Goal: Check status: Check status

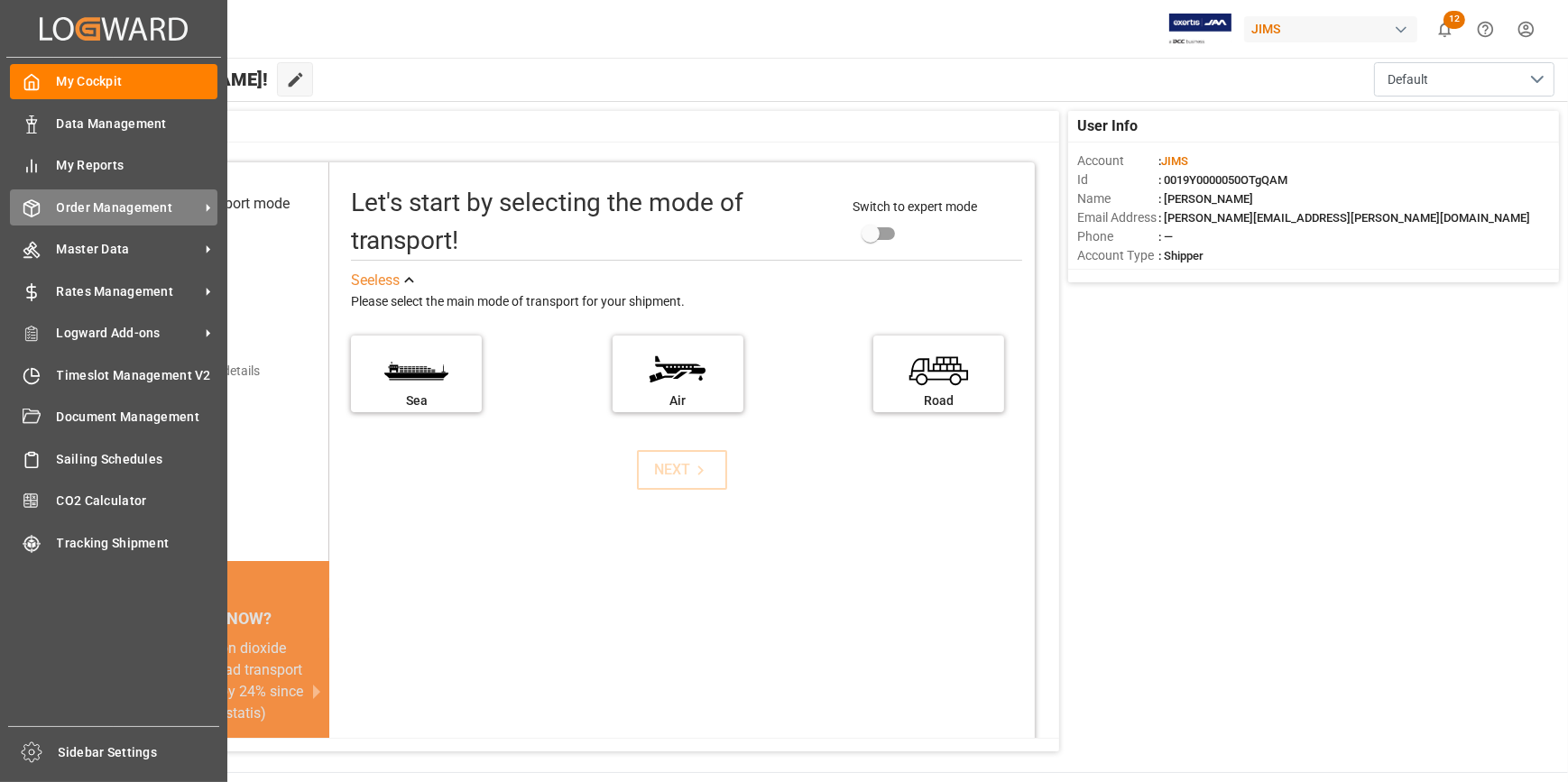
click at [73, 200] on span "Order Management" at bounding box center [128, 207] width 143 height 19
click at [137, 215] on span "Order Management" at bounding box center [128, 207] width 143 height 19
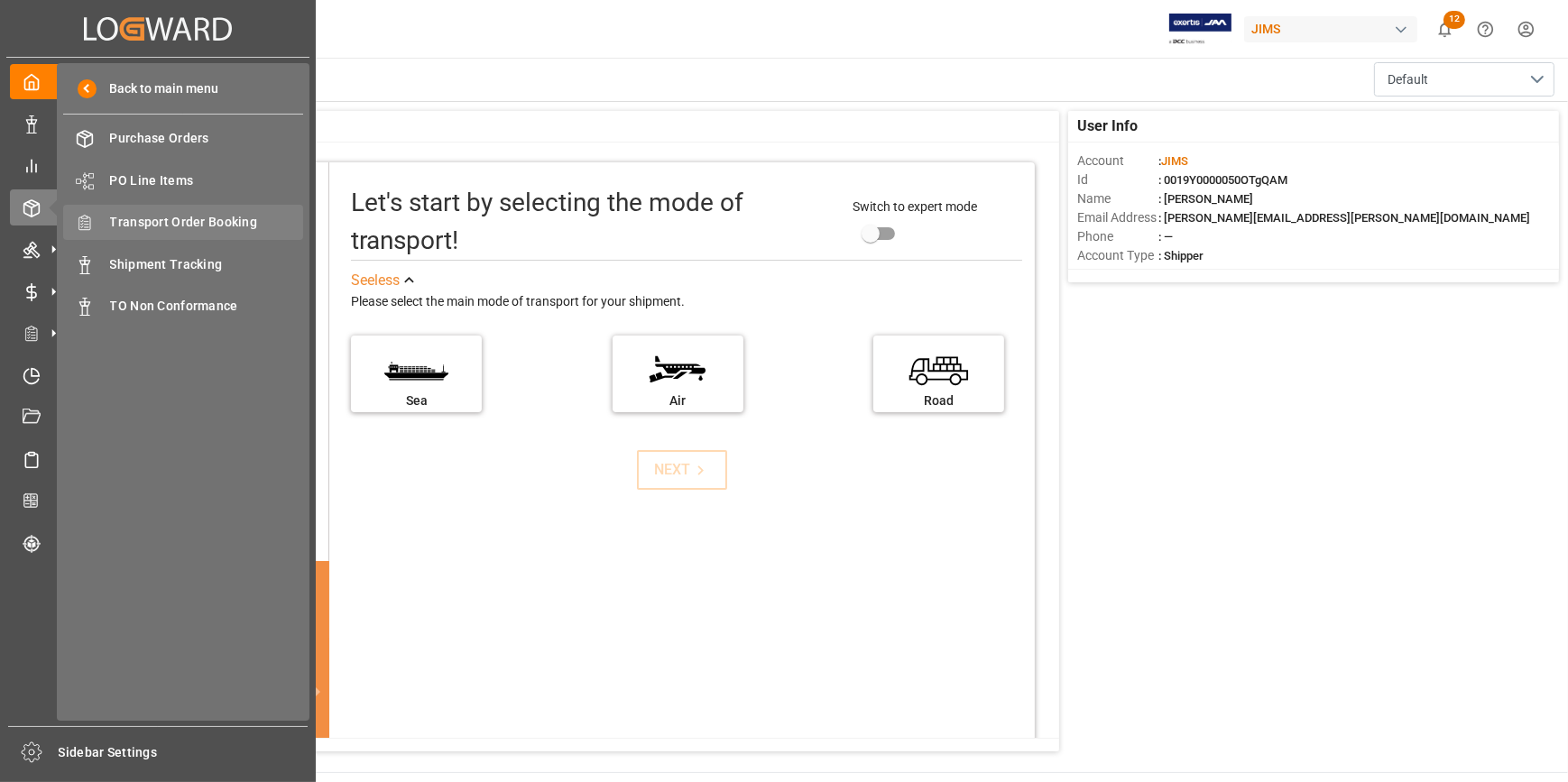
click at [192, 222] on span "Transport Order Booking" at bounding box center [207, 221] width 194 height 19
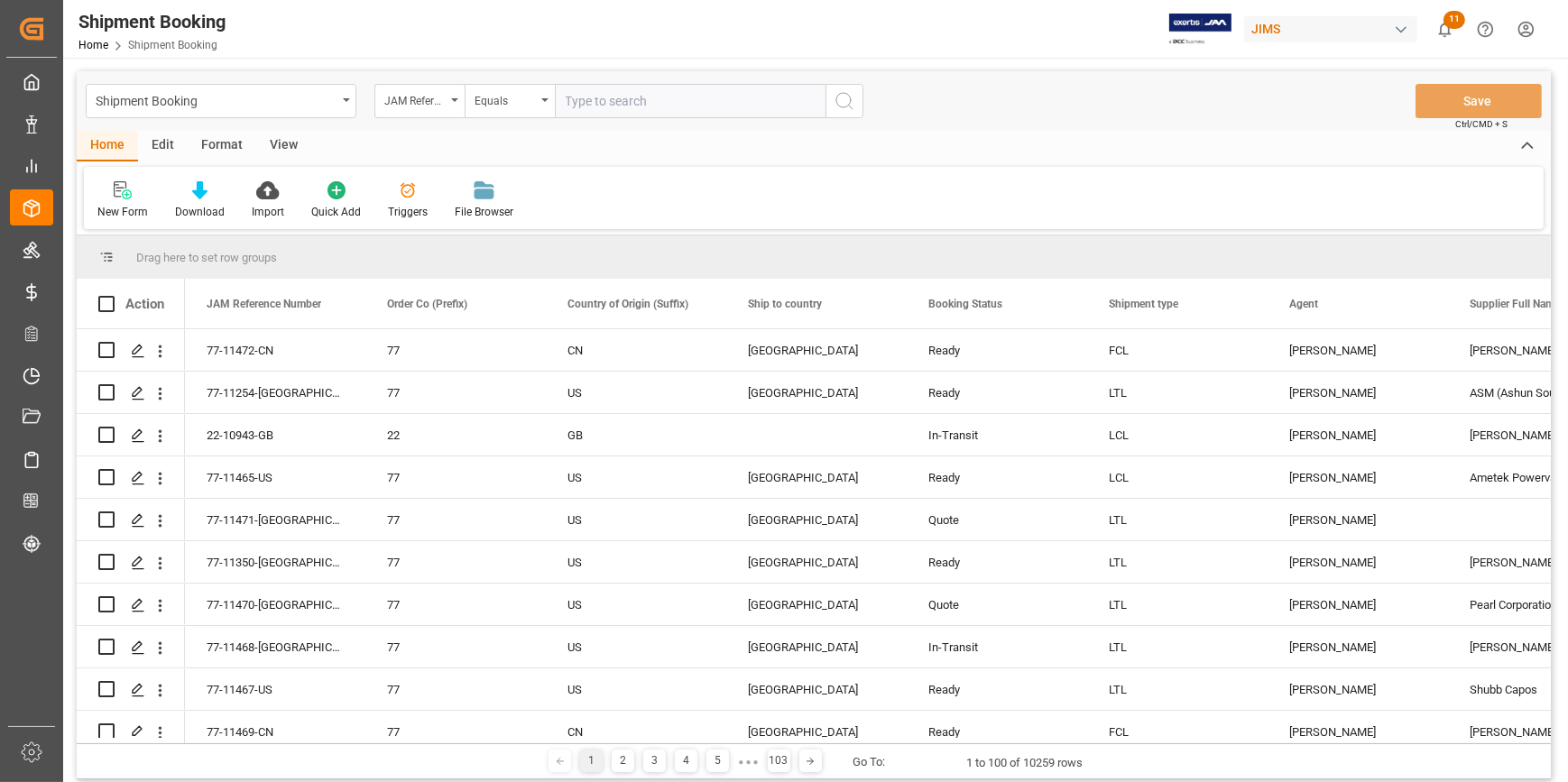
click at [632, 101] on input "text" at bounding box center [689, 101] width 270 height 34
type input "22-10752-CN"
click at [836, 100] on icon "search button" at bounding box center [845, 101] width 22 height 22
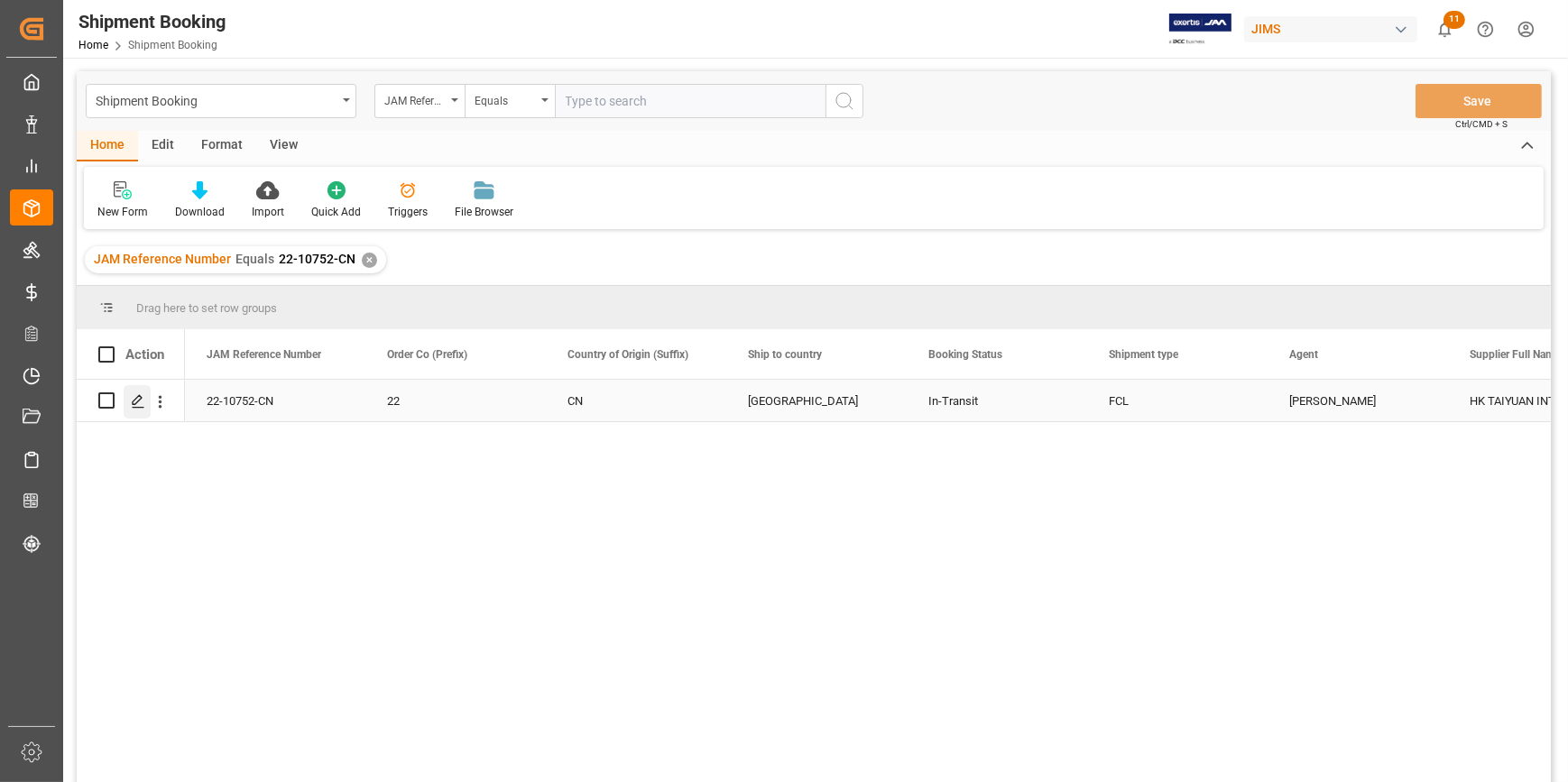
click at [136, 407] on line "Press SPACE to select this row." at bounding box center [138, 407] width 11 height 0
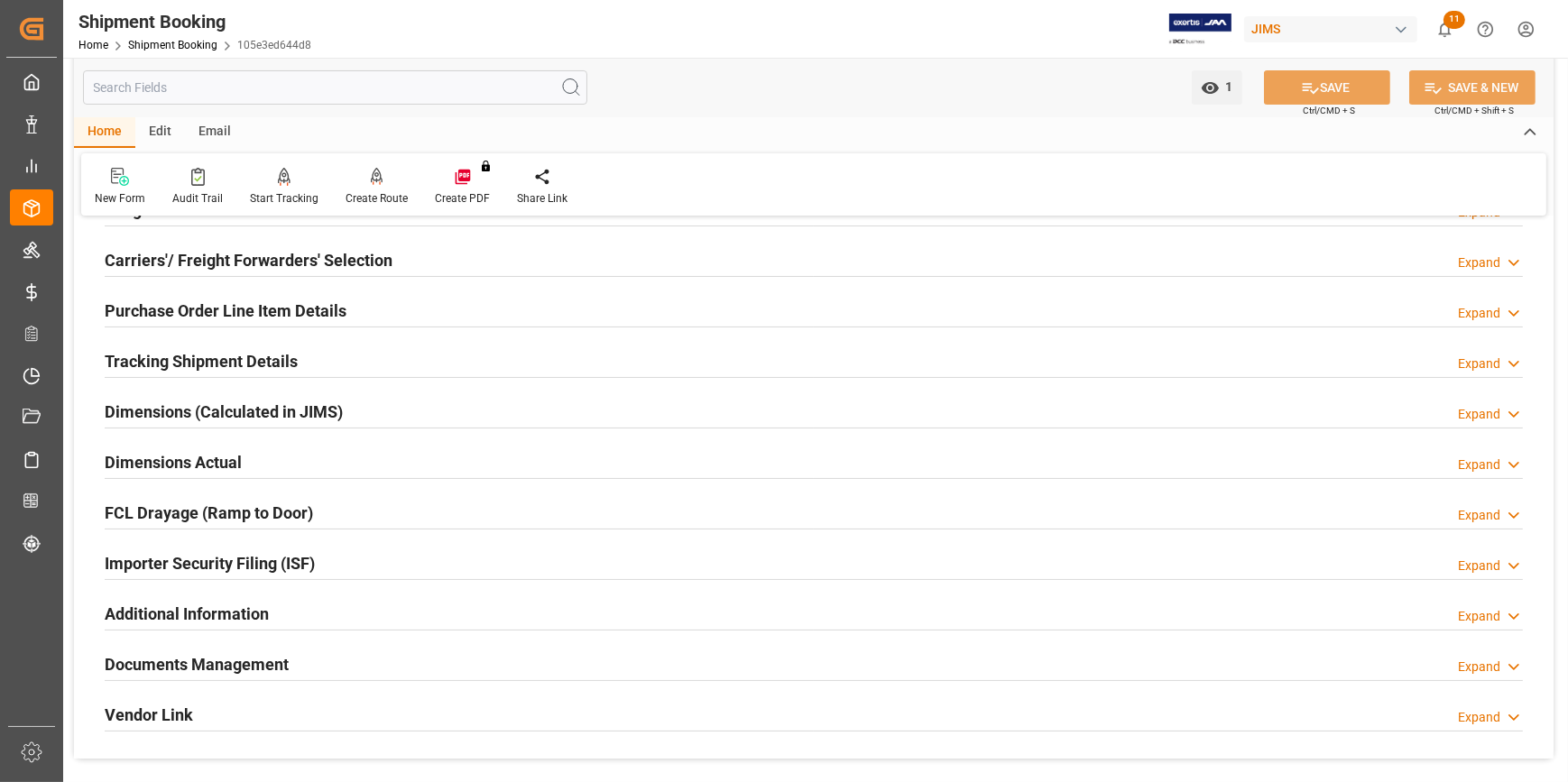
scroll to position [237, 0]
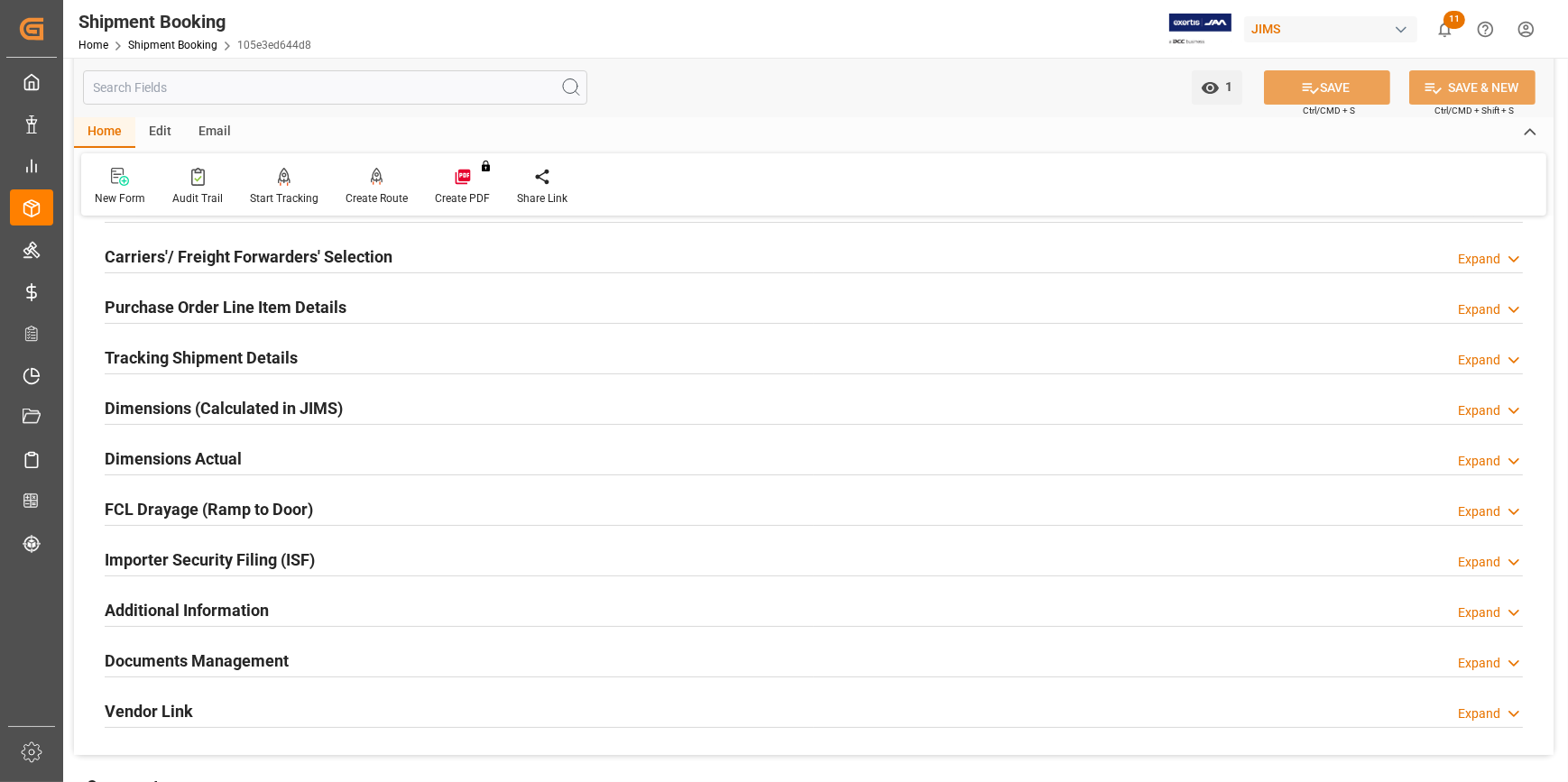
click at [197, 303] on h2 "Purchase Order Line Item Details" at bounding box center [225, 306] width 241 height 24
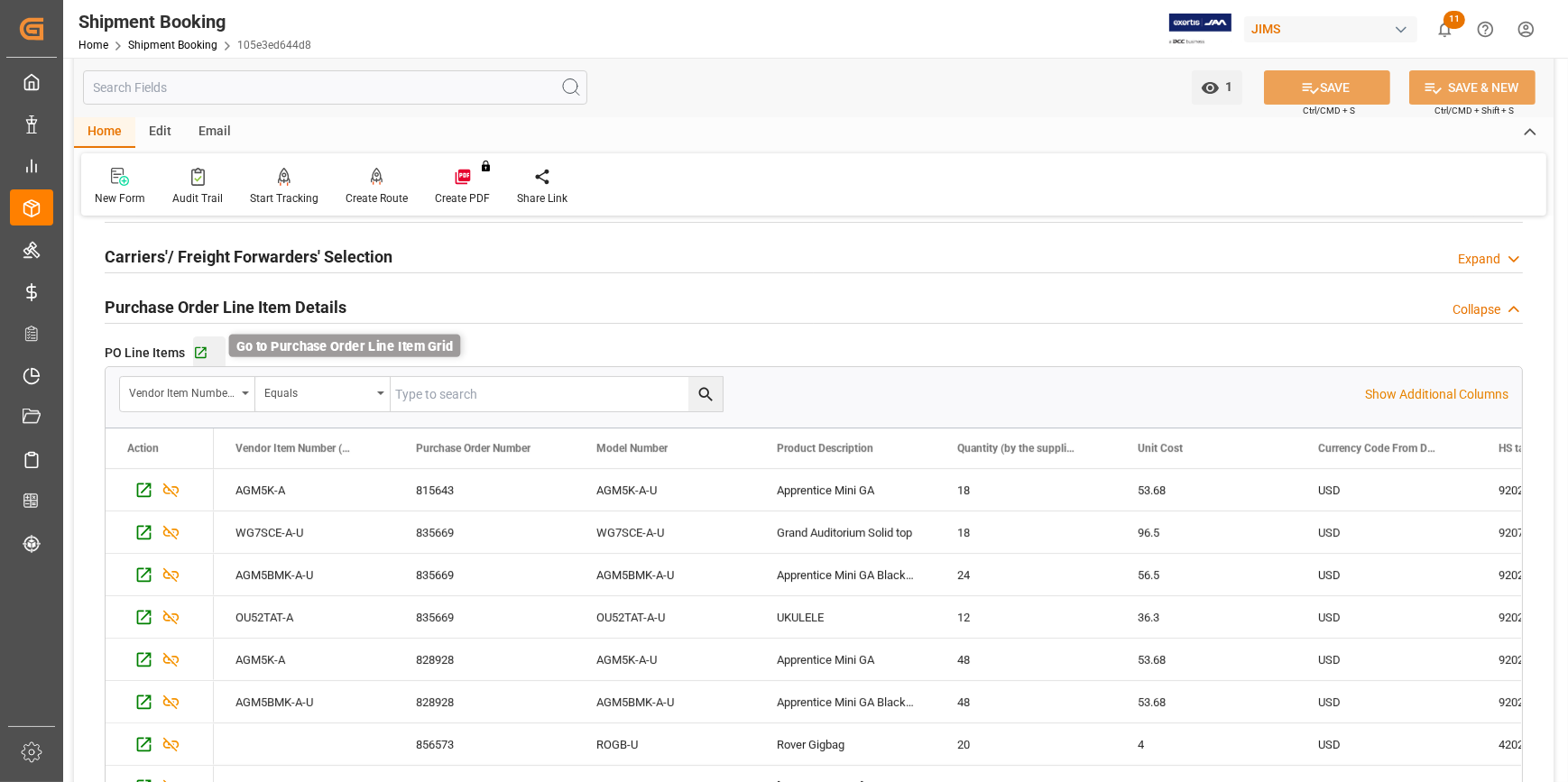
click at [201, 352] on icon "button" at bounding box center [200, 353] width 15 height 15
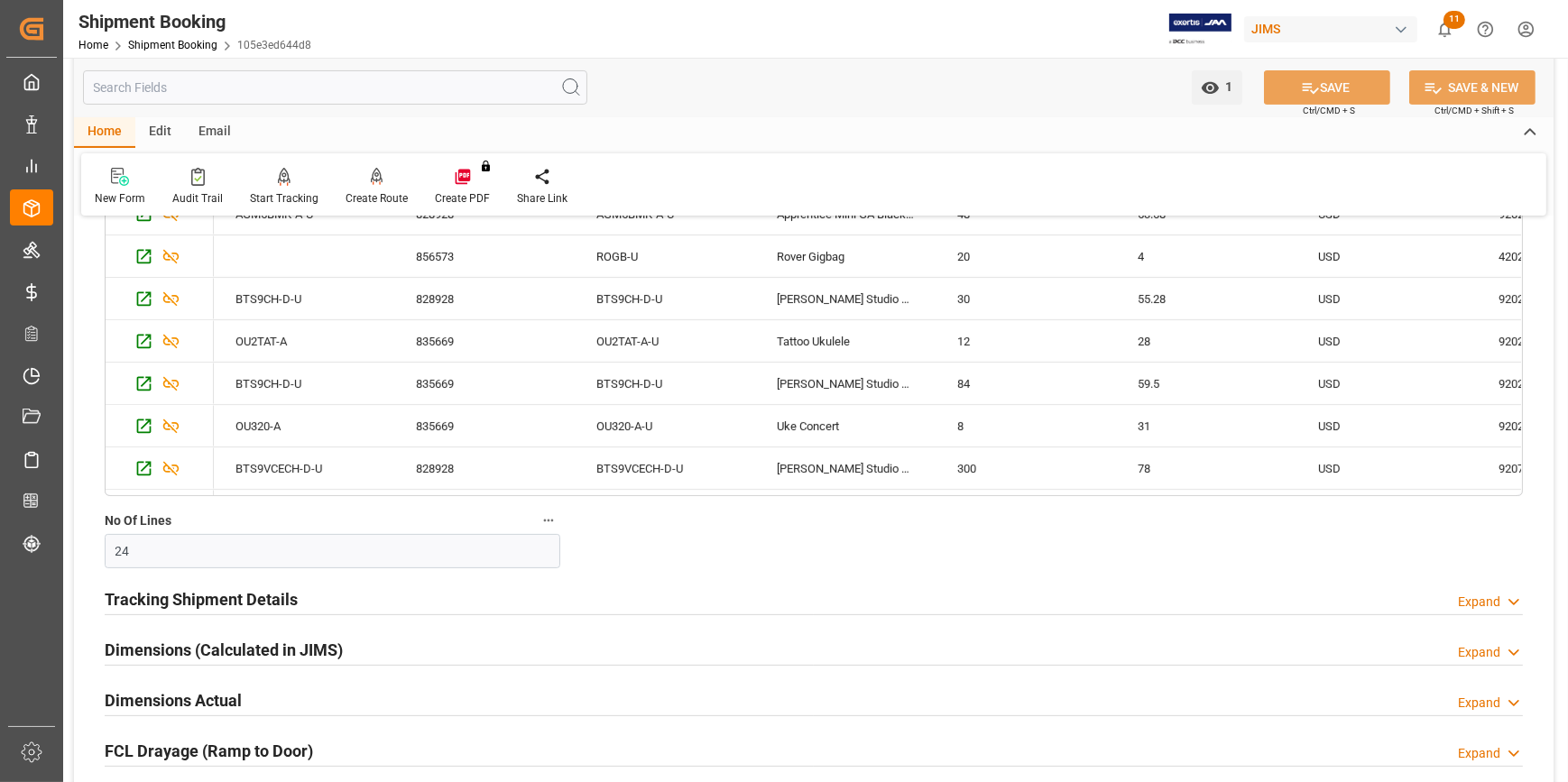
scroll to position [647, 0]
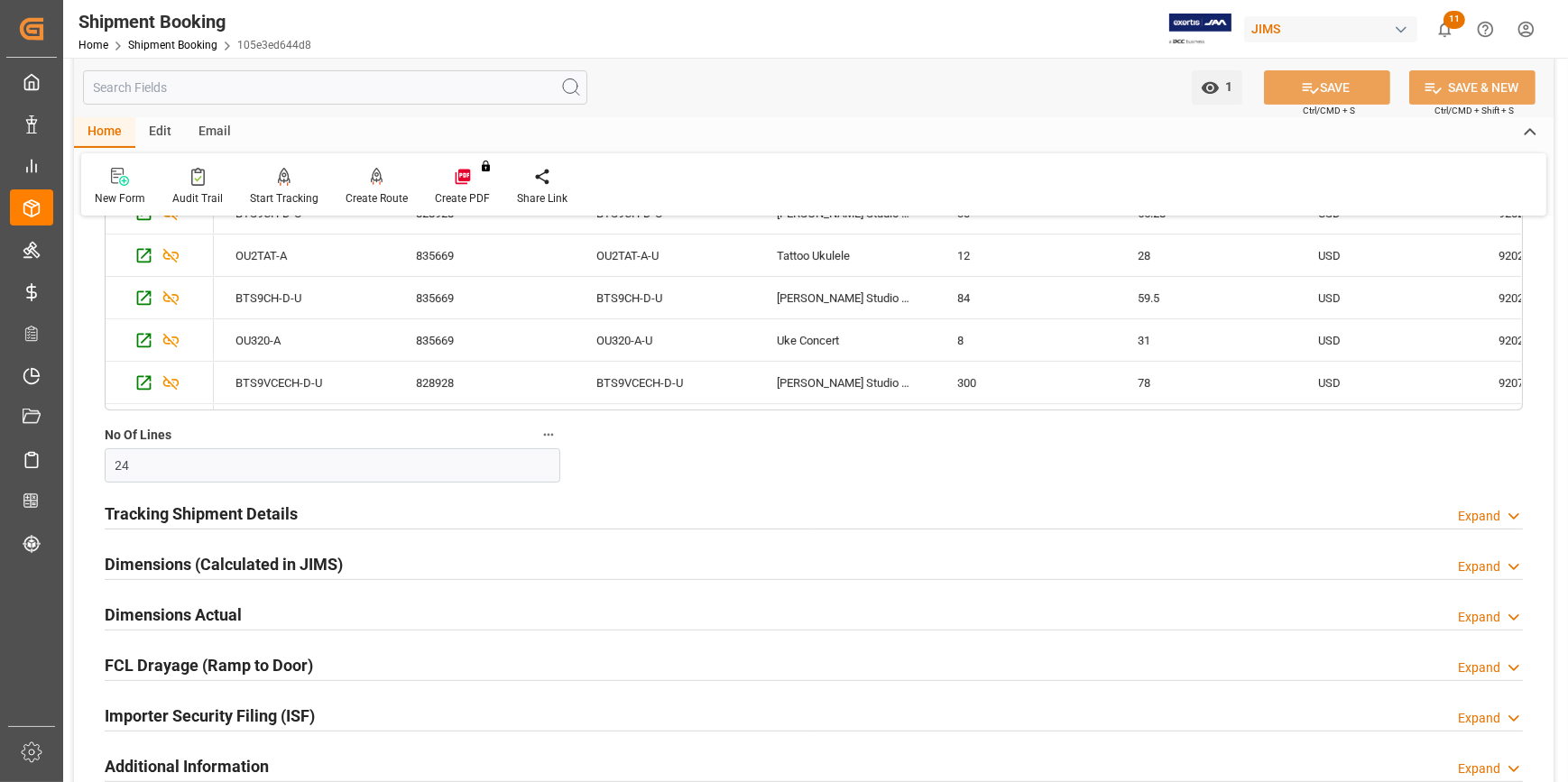
click at [237, 513] on h2 "Tracking Shipment Details" at bounding box center [201, 513] width 193 height 24
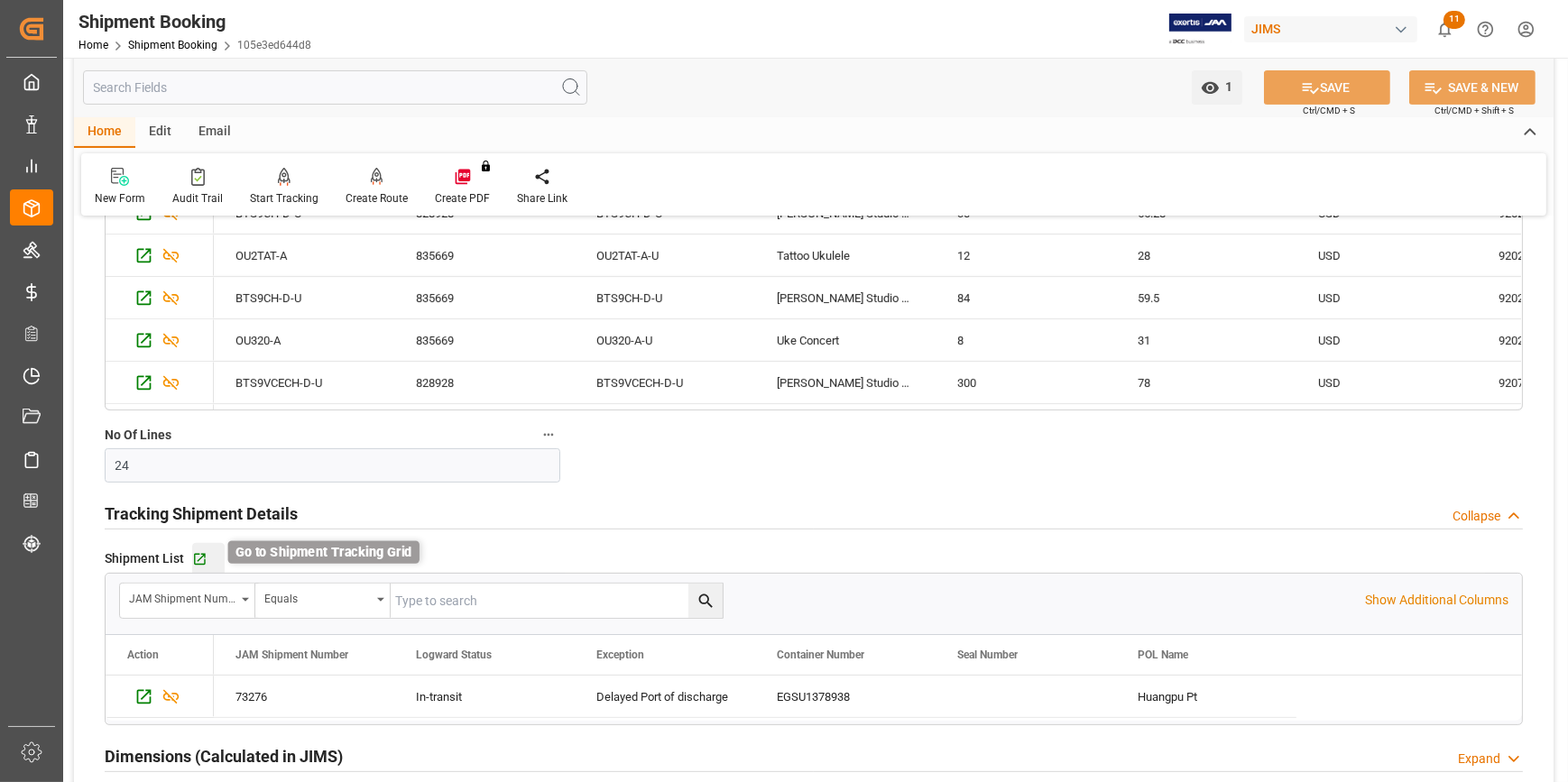
click at [194, 559] on icon "button" at bounding box center [199, 558] width 15 height 15
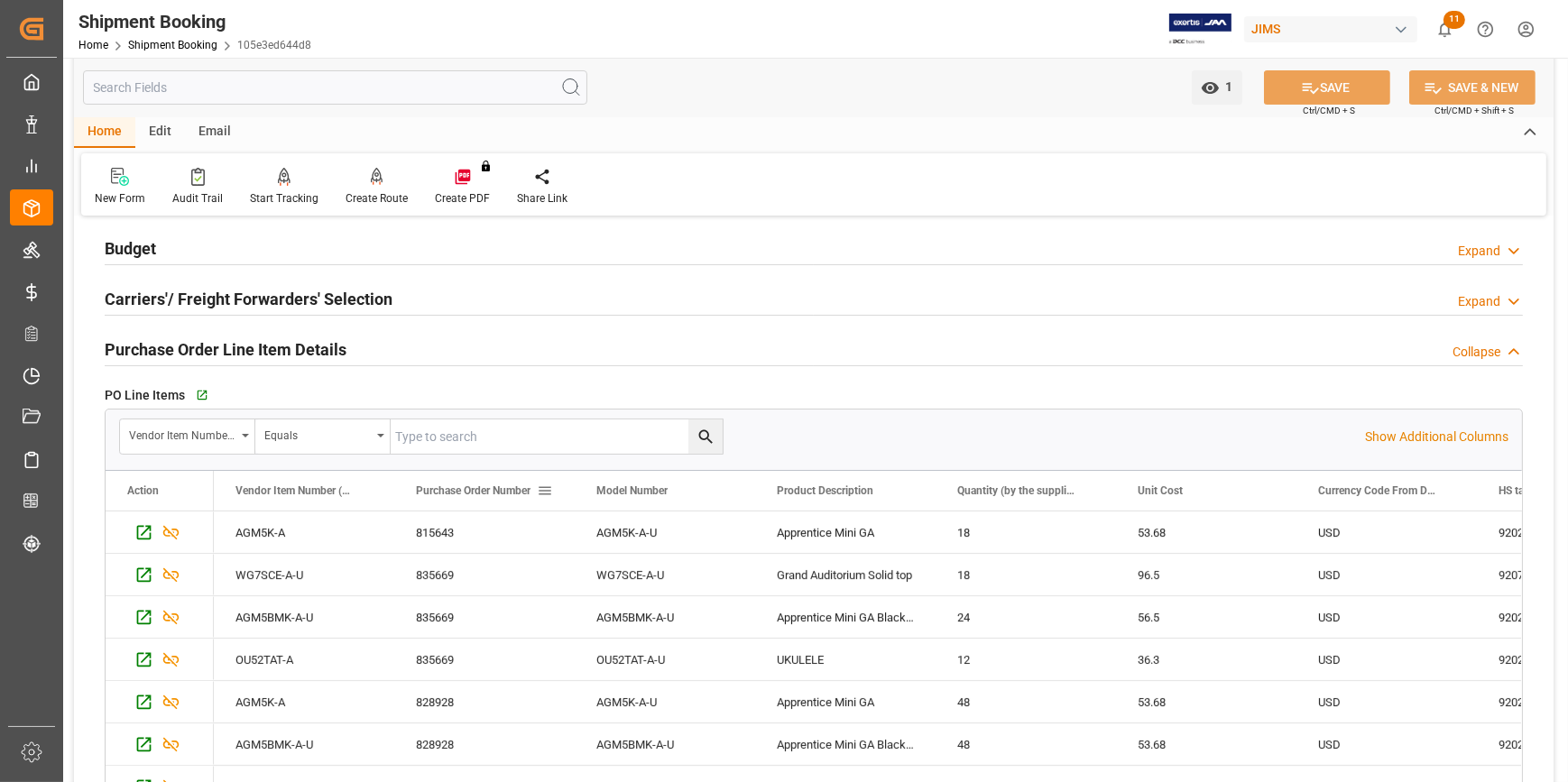
scroll to position [0, 0]
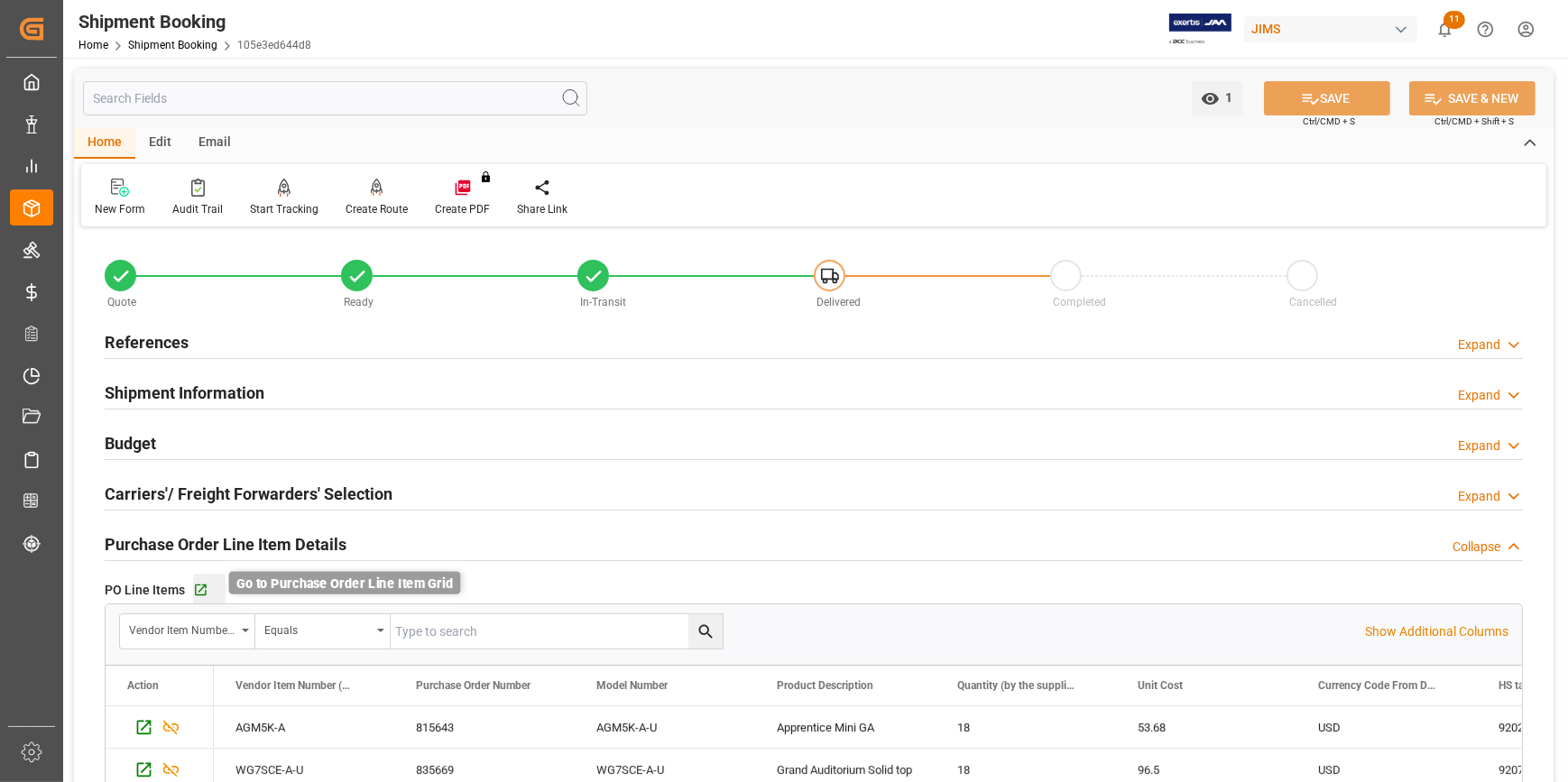
click at [199, 582] on icon "button" at bounding box center [200, 589] width 15 height 15
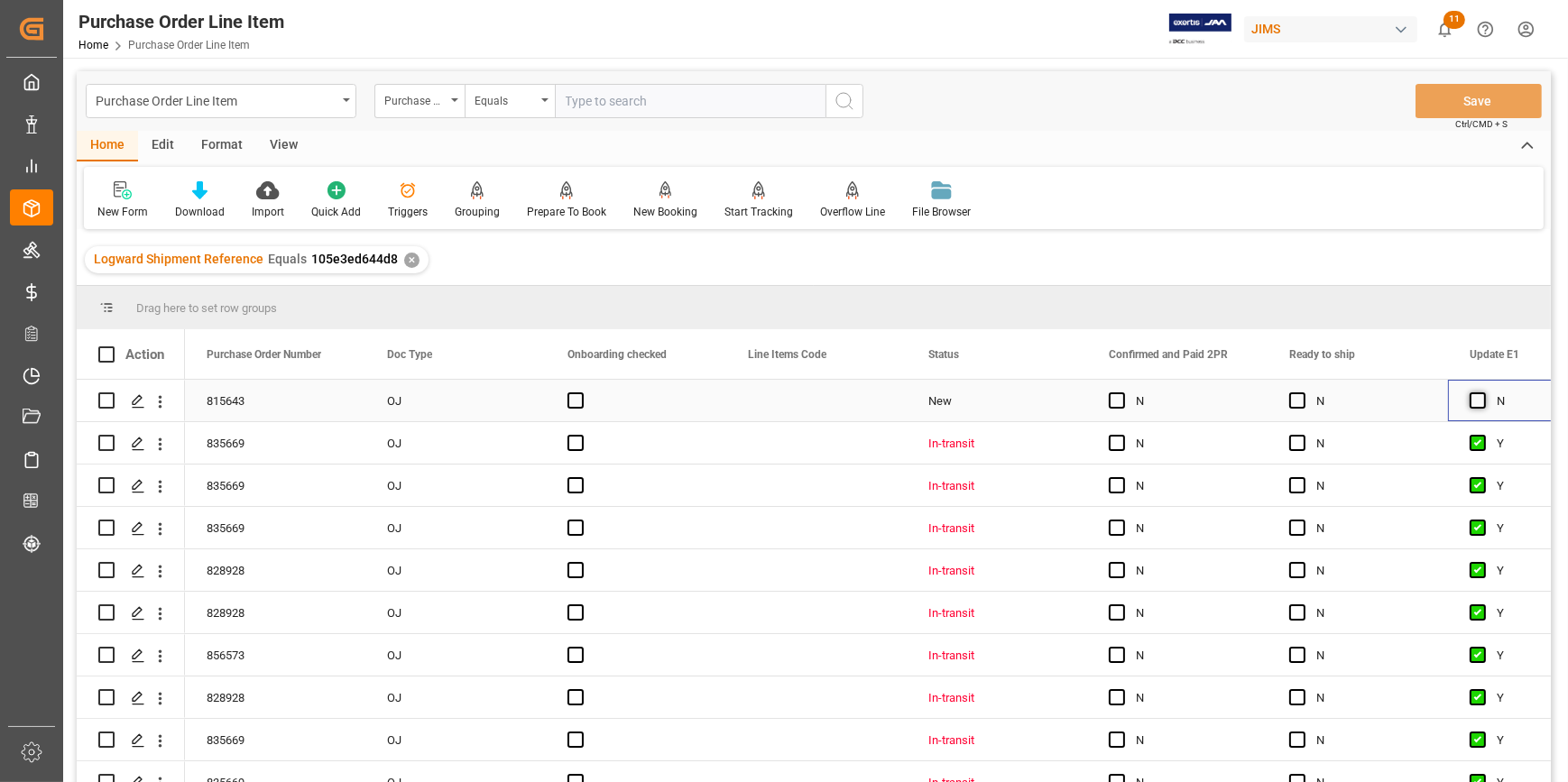
click at [1475, 404] on span "Press SPACE to select this row." at bounding box center [1478, 400] width 16 height 16
click at [1483, 392] on input "Press SPACE to select this row." at bounding box center [1483, 392] width 0 height 0
click at [1439, 101] on button "Save" at bounding box center [1478, 101] width 127 height 34
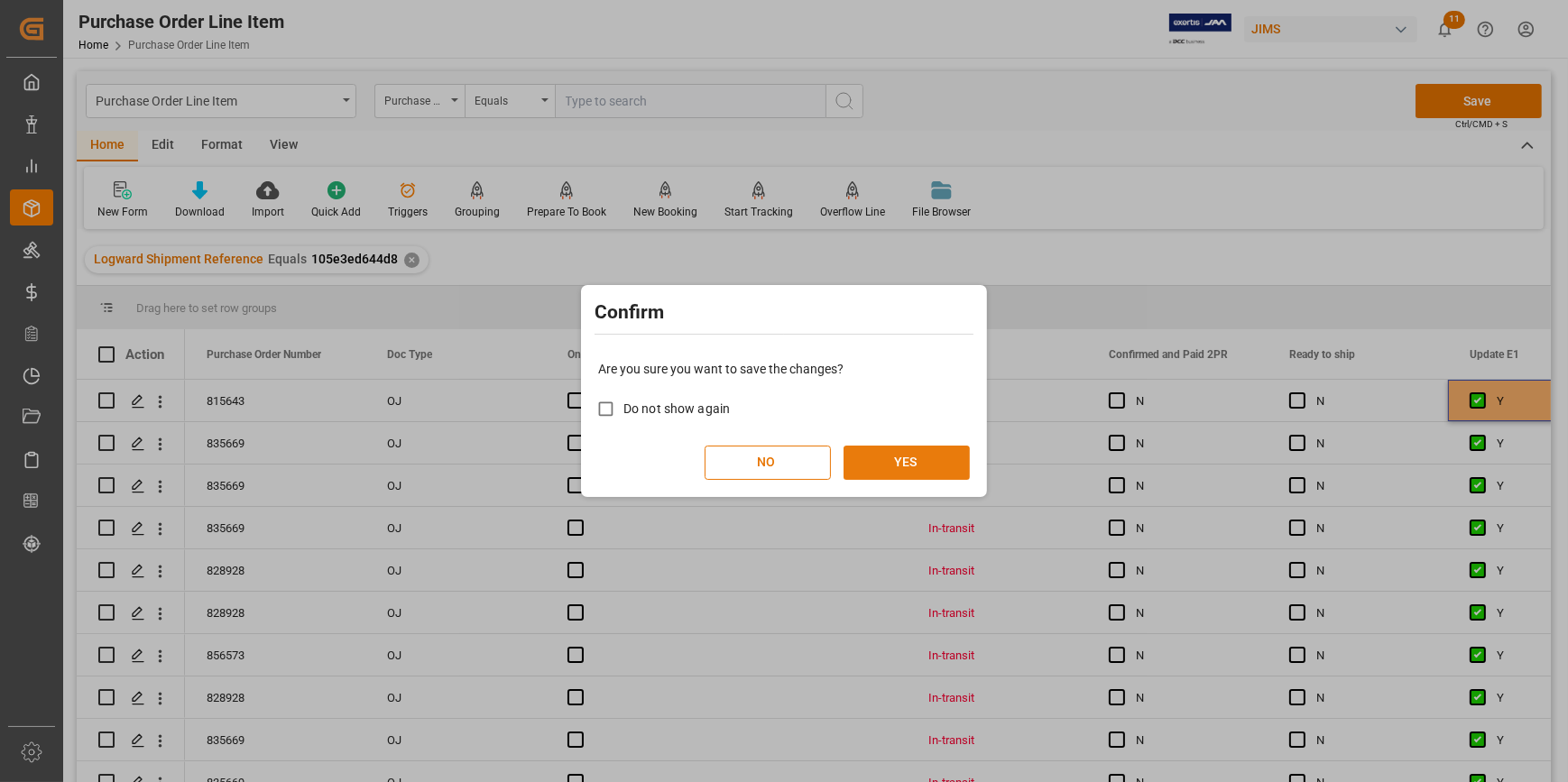
click at [883, 466] on button "YES" at bounding box center [907, 463] width 127 height 34
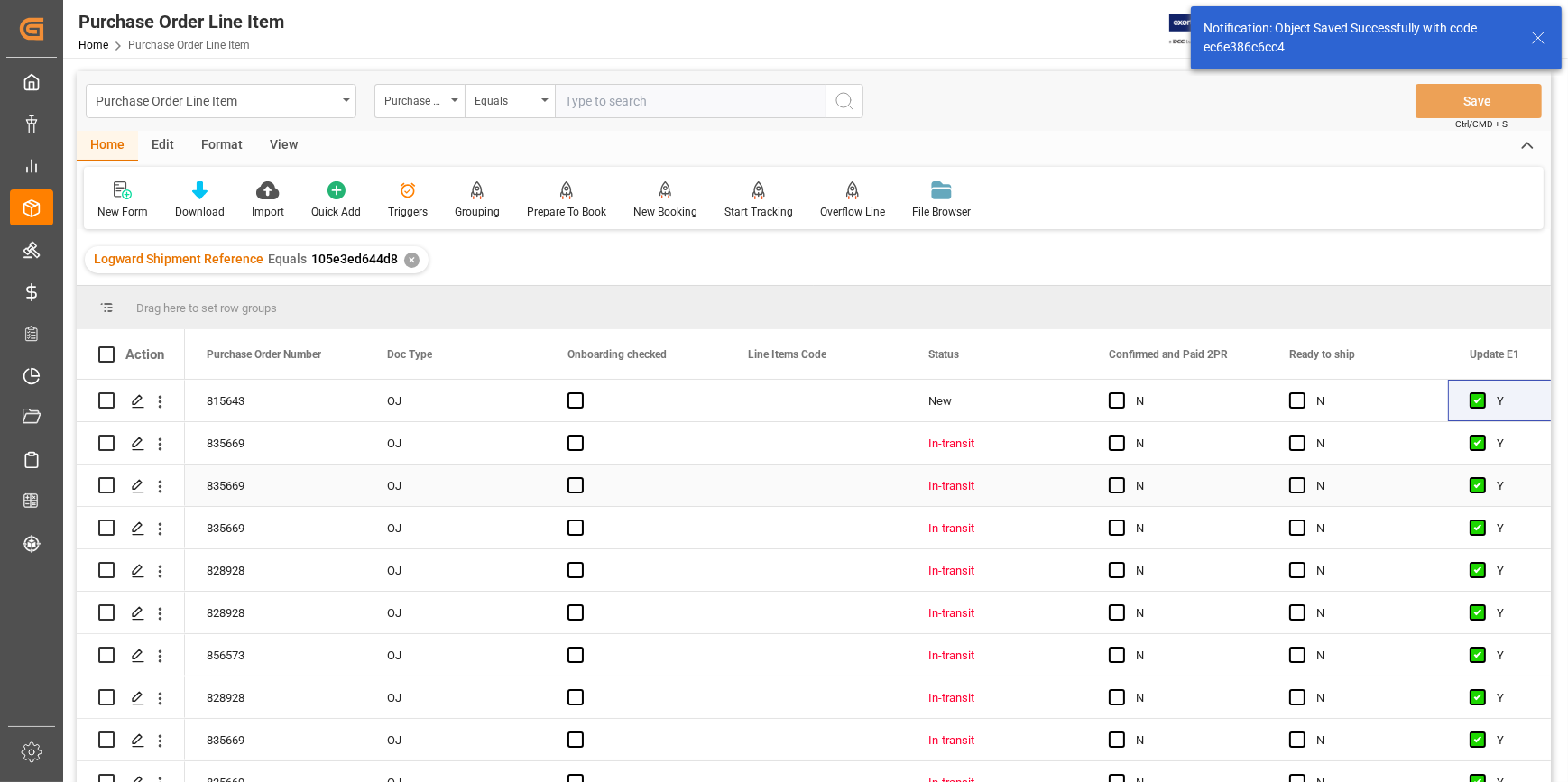
click at [1245, 485] on div "N" at bounding box center [1191, 486] width 110 height 42
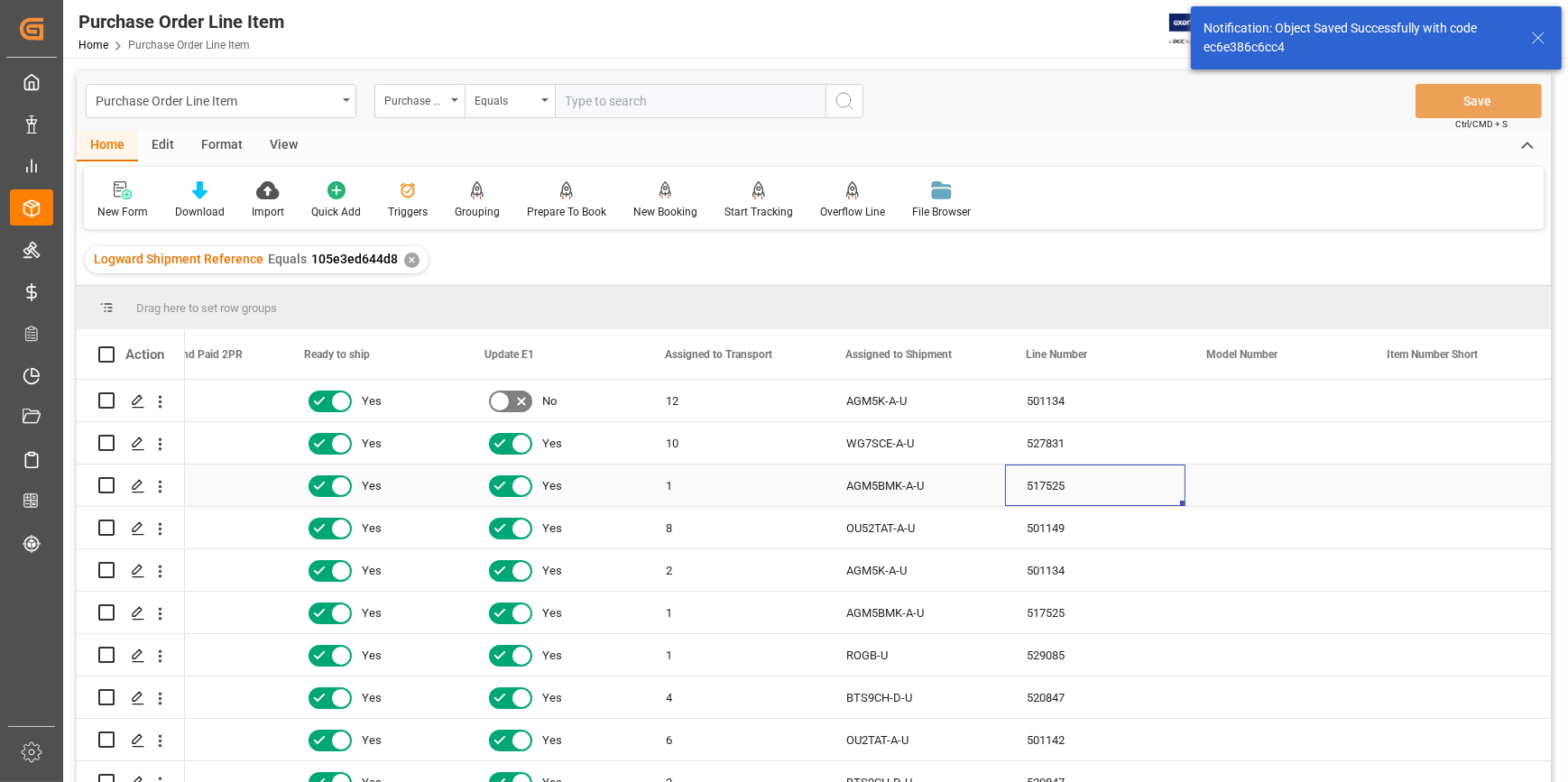
scroll to position [0, 1525]
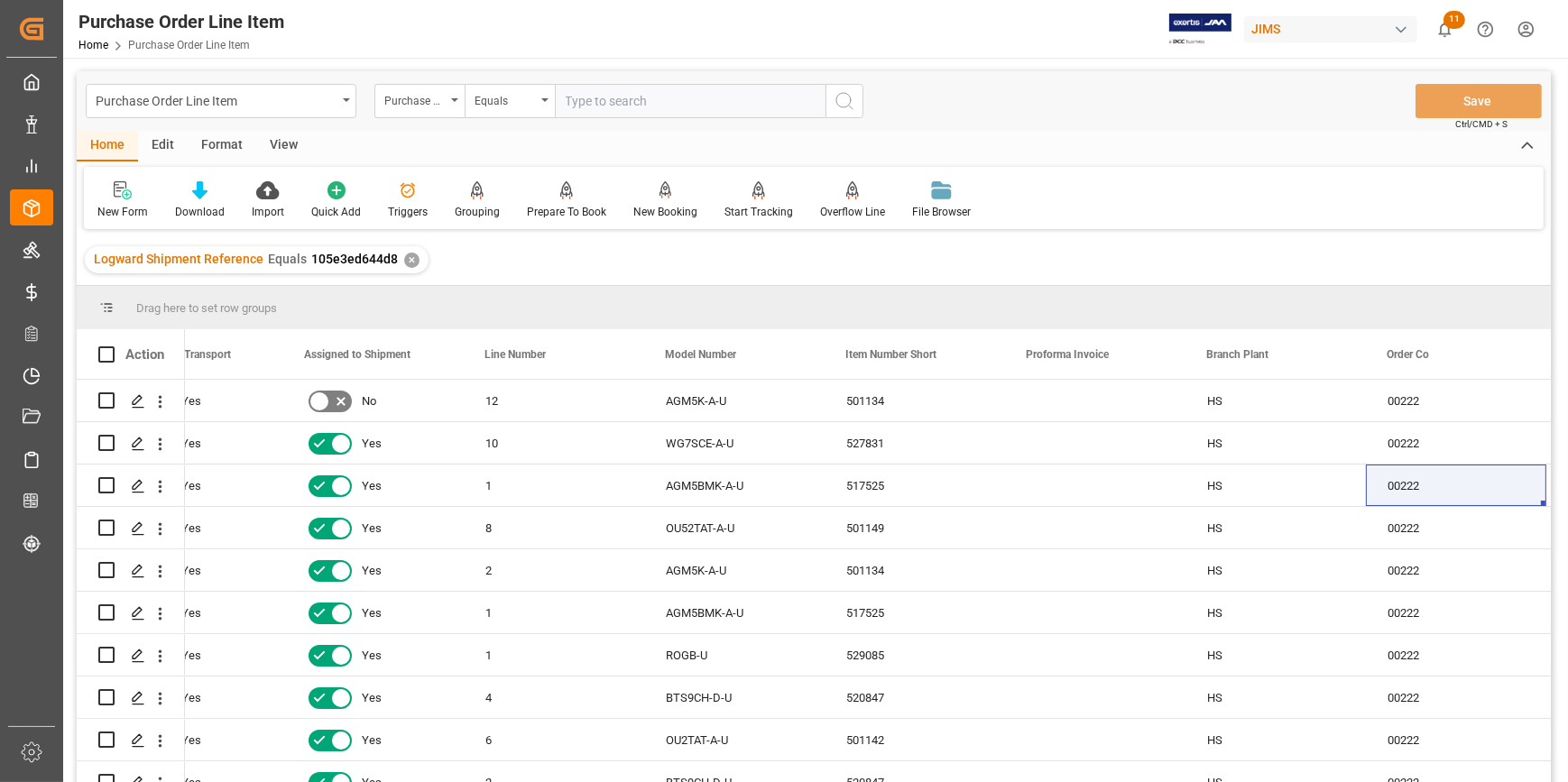
click at [283, 149] on div "View" at bounding box center [283, 146] width 55 height 31
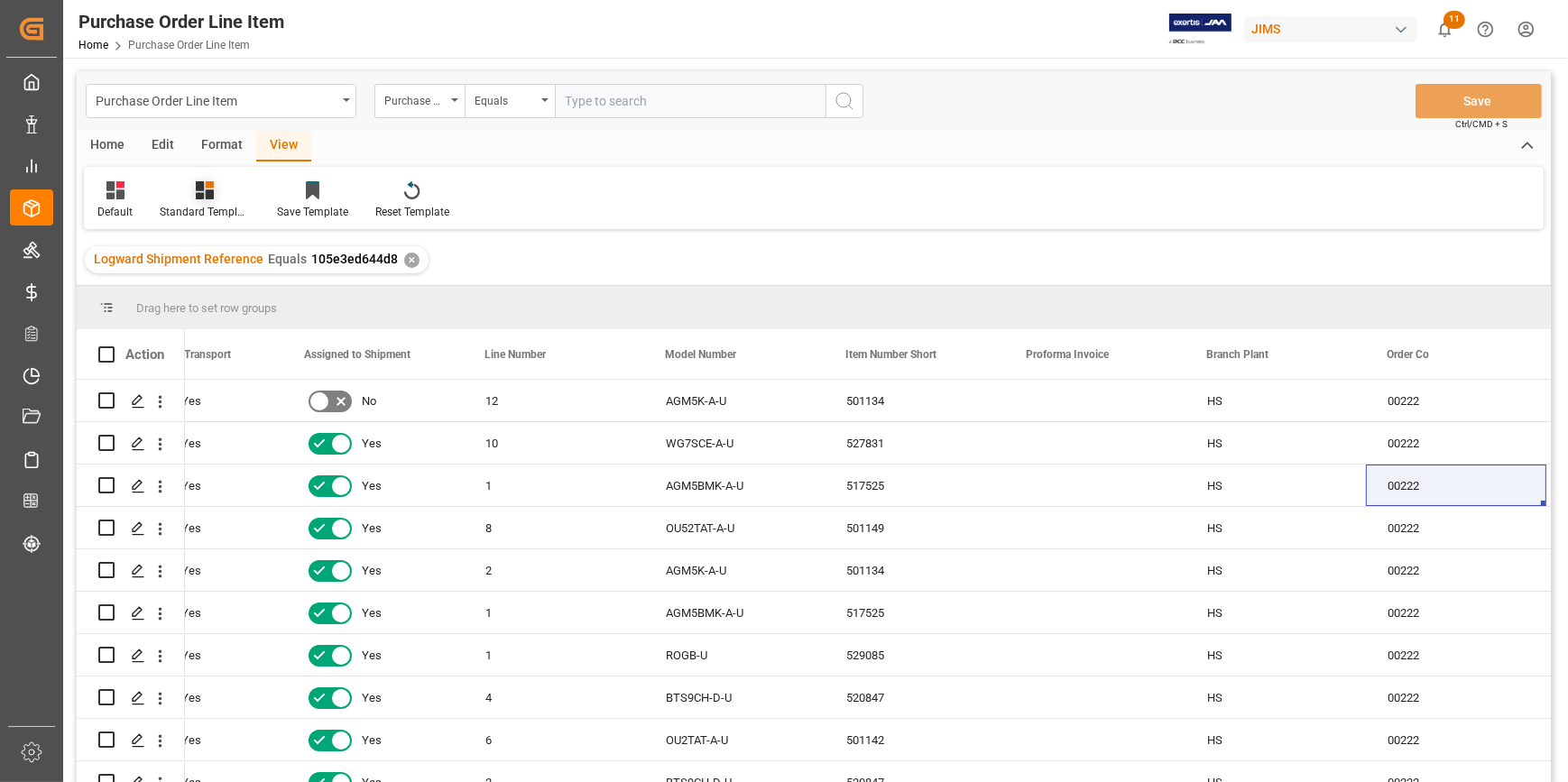
click at [197, 206] on div "Standard Templates" at bounding box center [205, 212] width 90 height 16
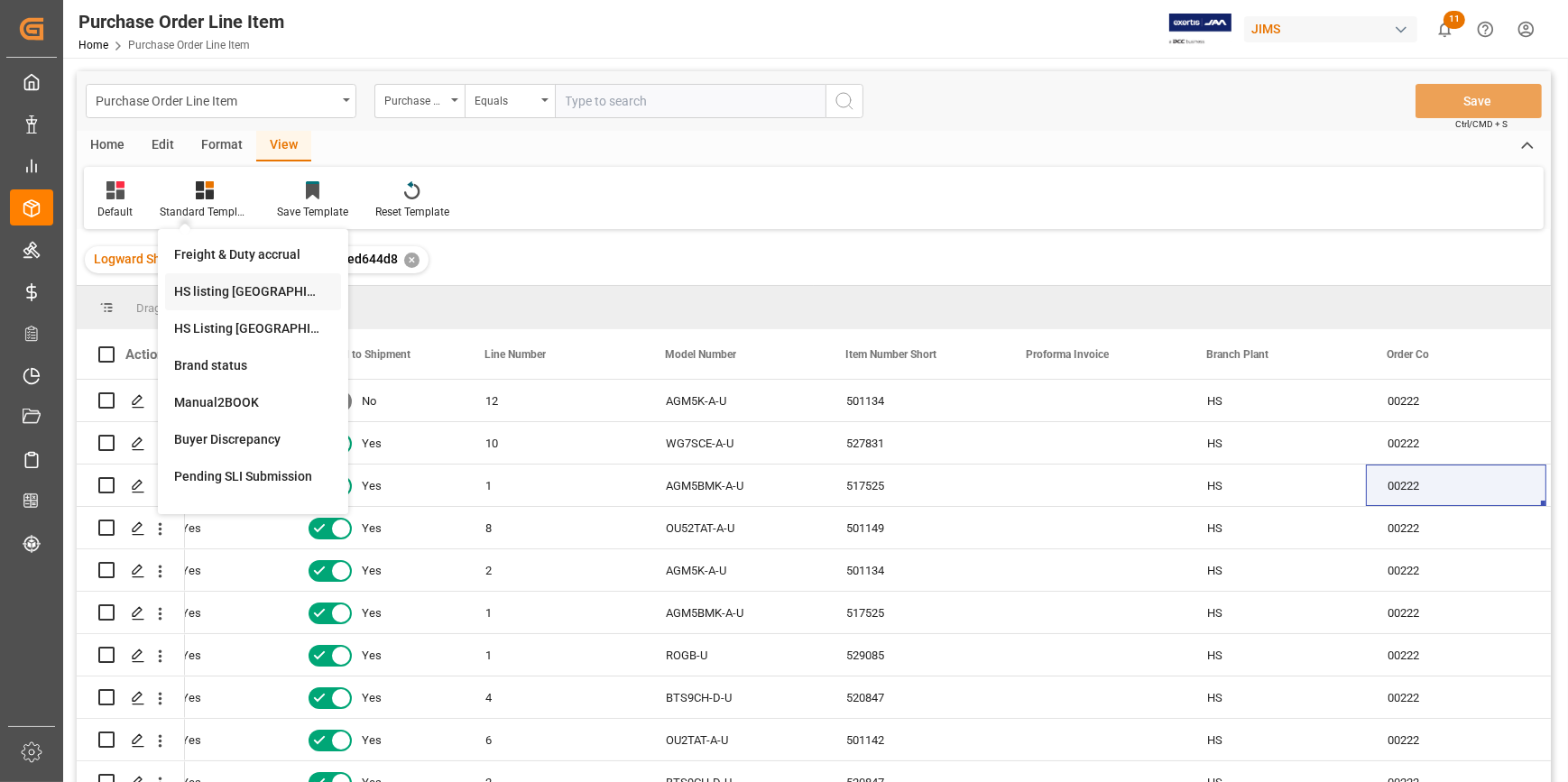
click at [224, 289] on div "HS listing [GEOGRAPHIC_DATA]" at bounding box center [253, 291] width 158 height 19
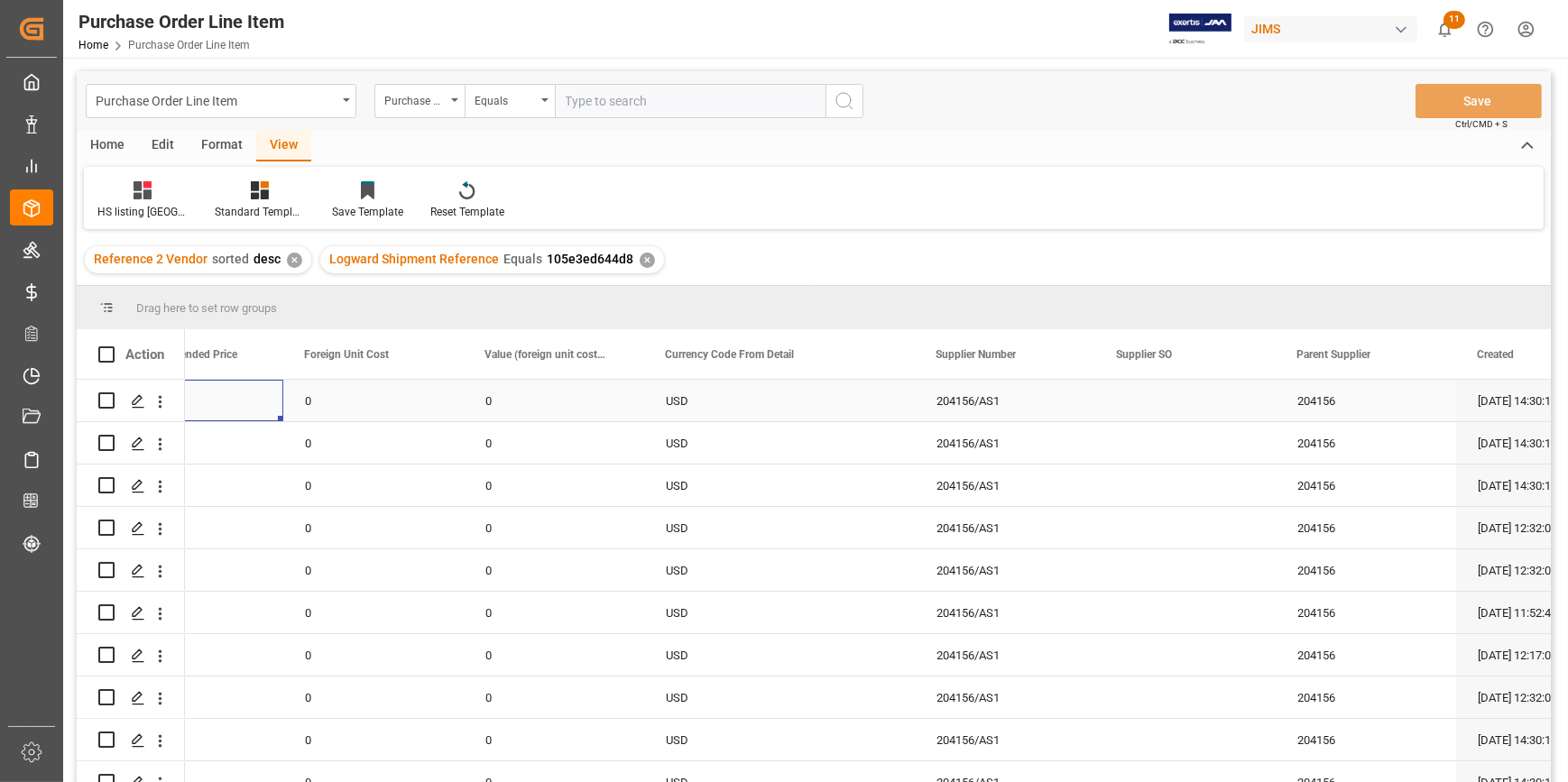
click at [266, 405] on div "1737" at bounding box center [194, 400] width 181 height 42
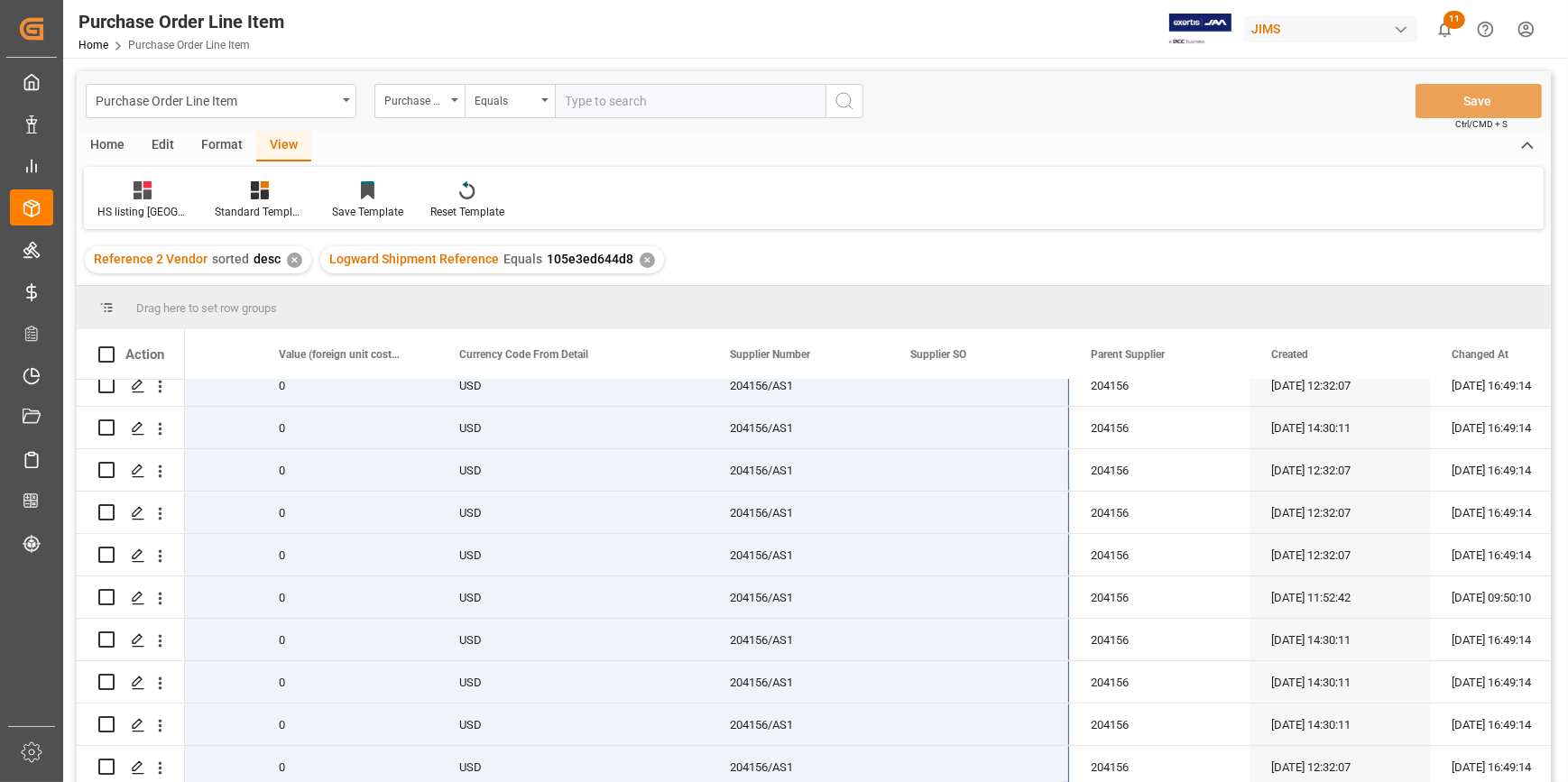
drag, startPoint x: 261, startPoint y: 409, endPoint x: 994, endPoint y: 824, distance: 842.3
click at [994, 781] on html "Created by potrace 1.15, written by [PERSON_NAME] [DATE]-[DATE] Created by potr…" at bounding box center [784, 391] width 1568 height 782
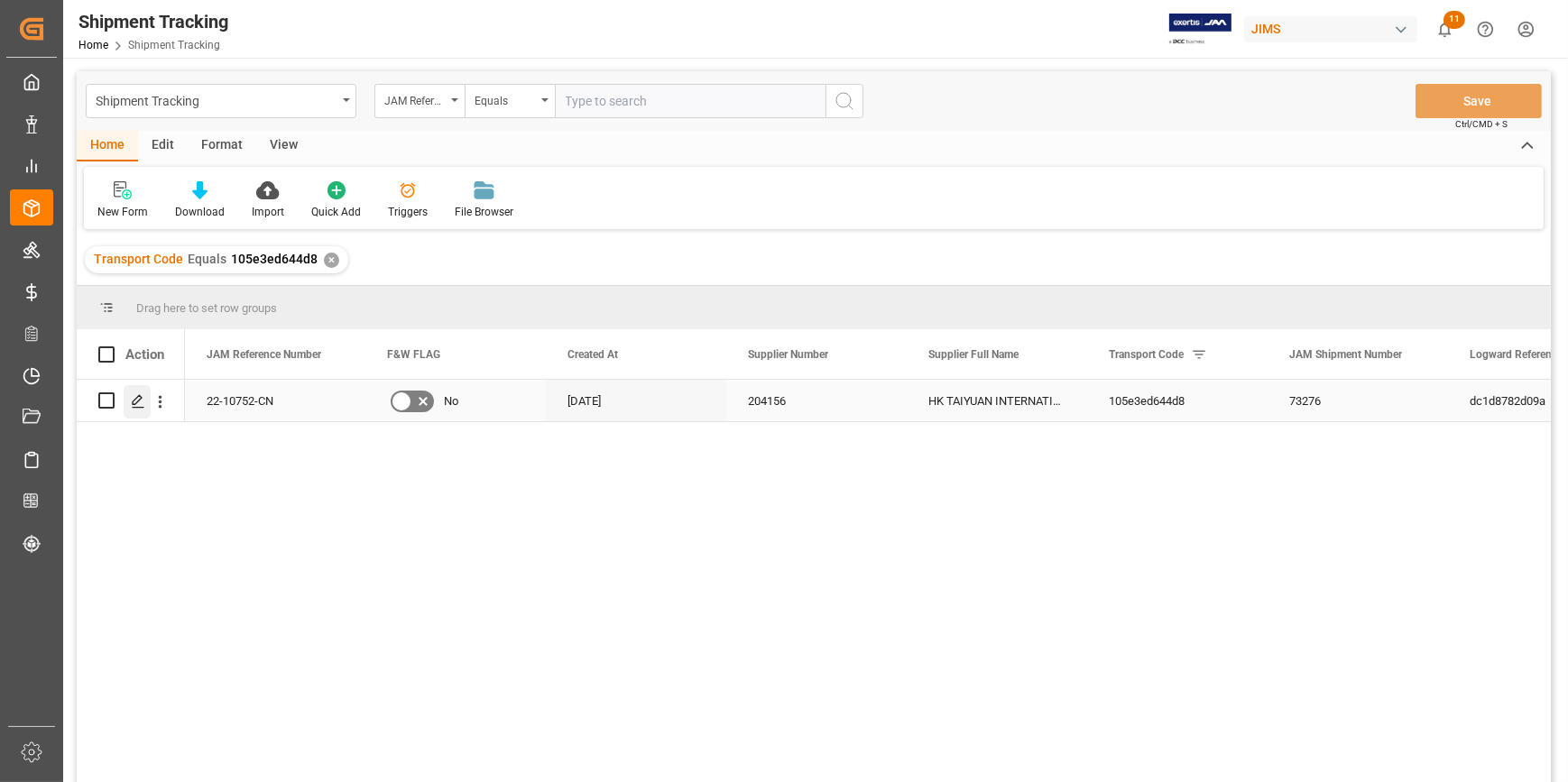
click at [128, 404] on div "Press SPACE to select this row." at bounding box center [137, 401] width 27 height 33
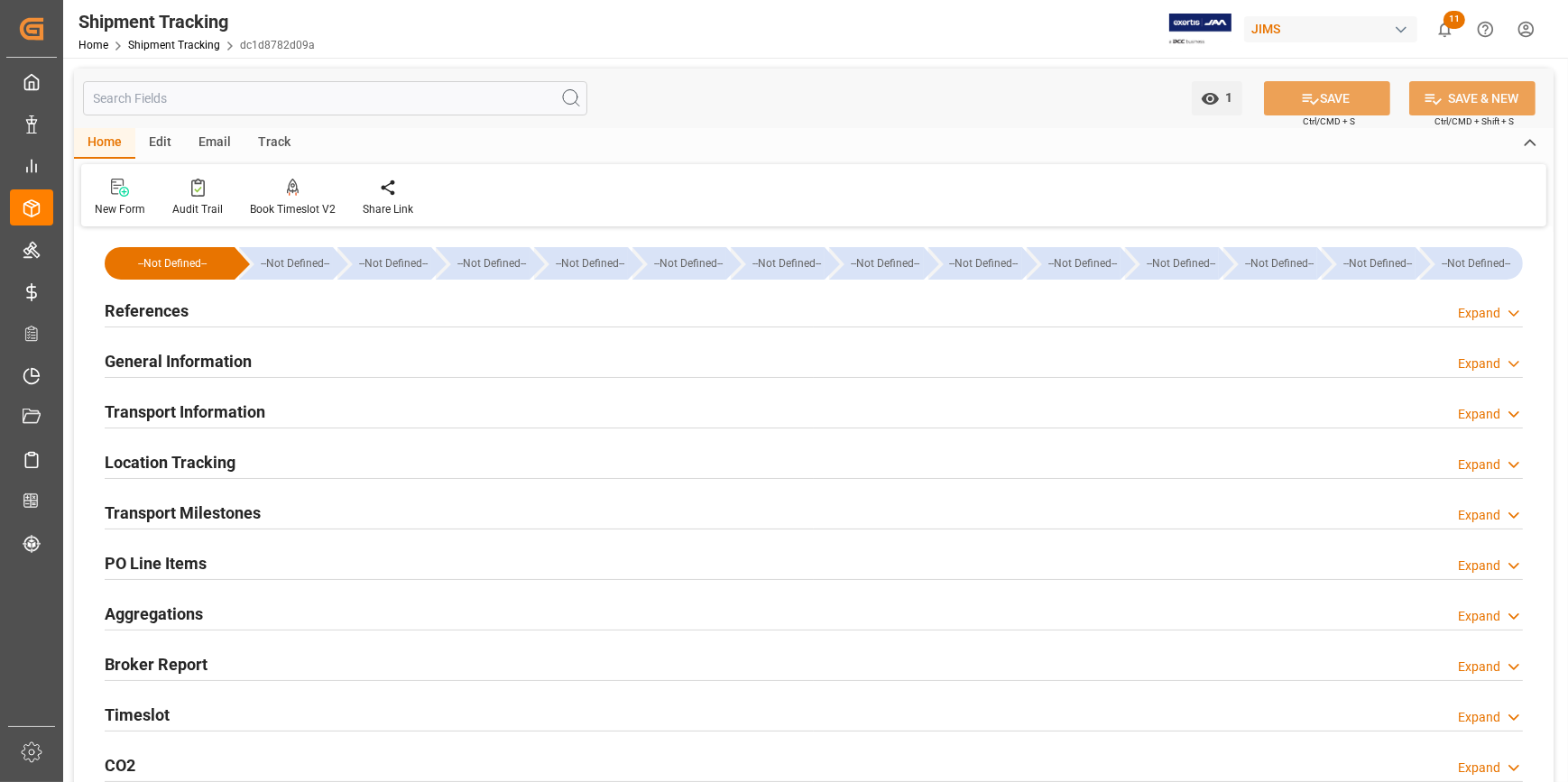
click at [137, 316] on h2 "References" at bounding box center [146, 310] width 84 height 24
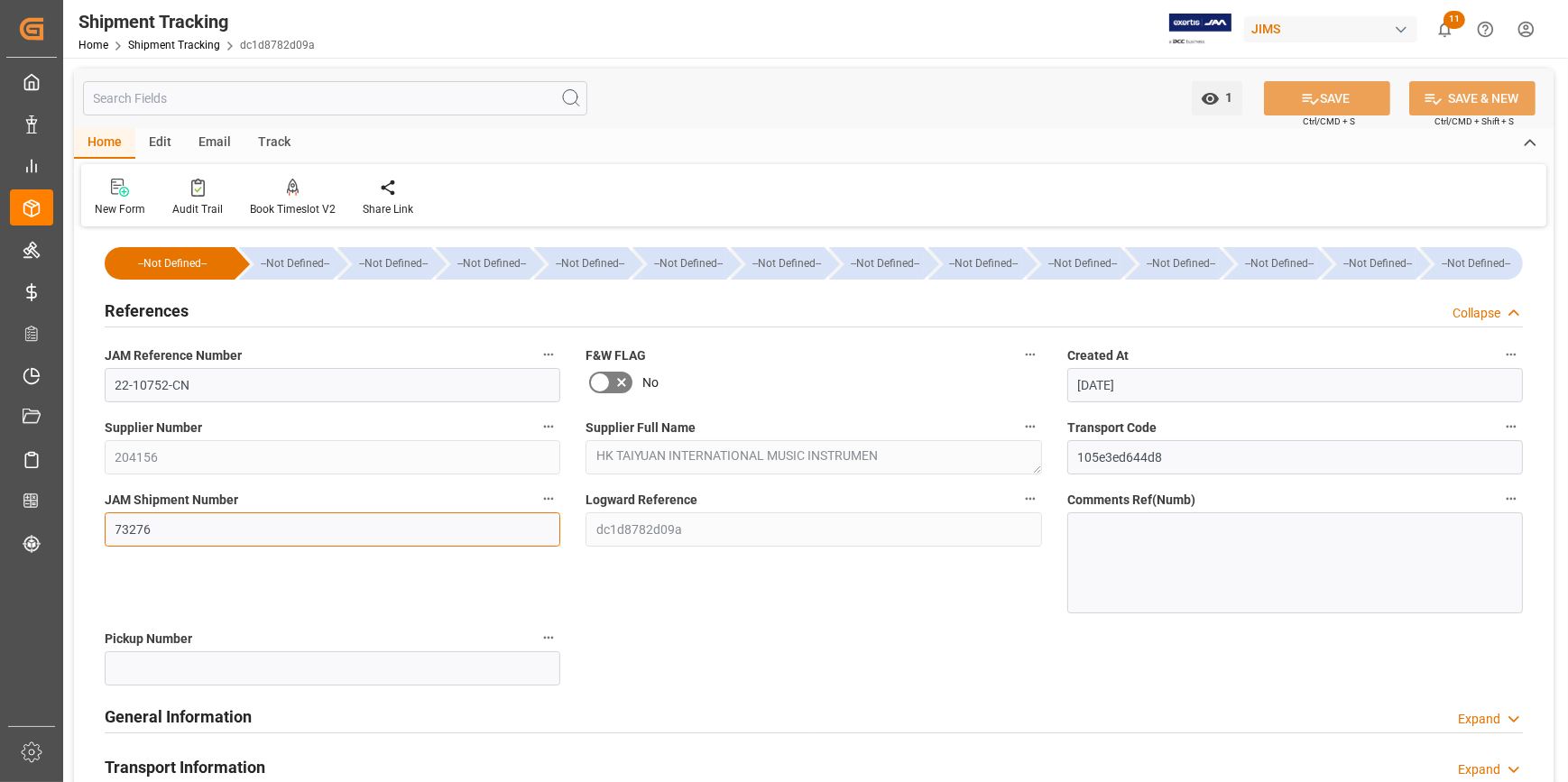
drag, startPoint x: 169, startPoint y: 528, endPoint x: 87, endPoint y: 513, distance: 83.4
click at [87, 513] on div "--Not Defined-- --Not Defined-- --Not Defined-- --Not Defined-- --Not Defined--…" at bounding box center [814, 722] width 1479 height 983
paste input "399"
type input "73399"
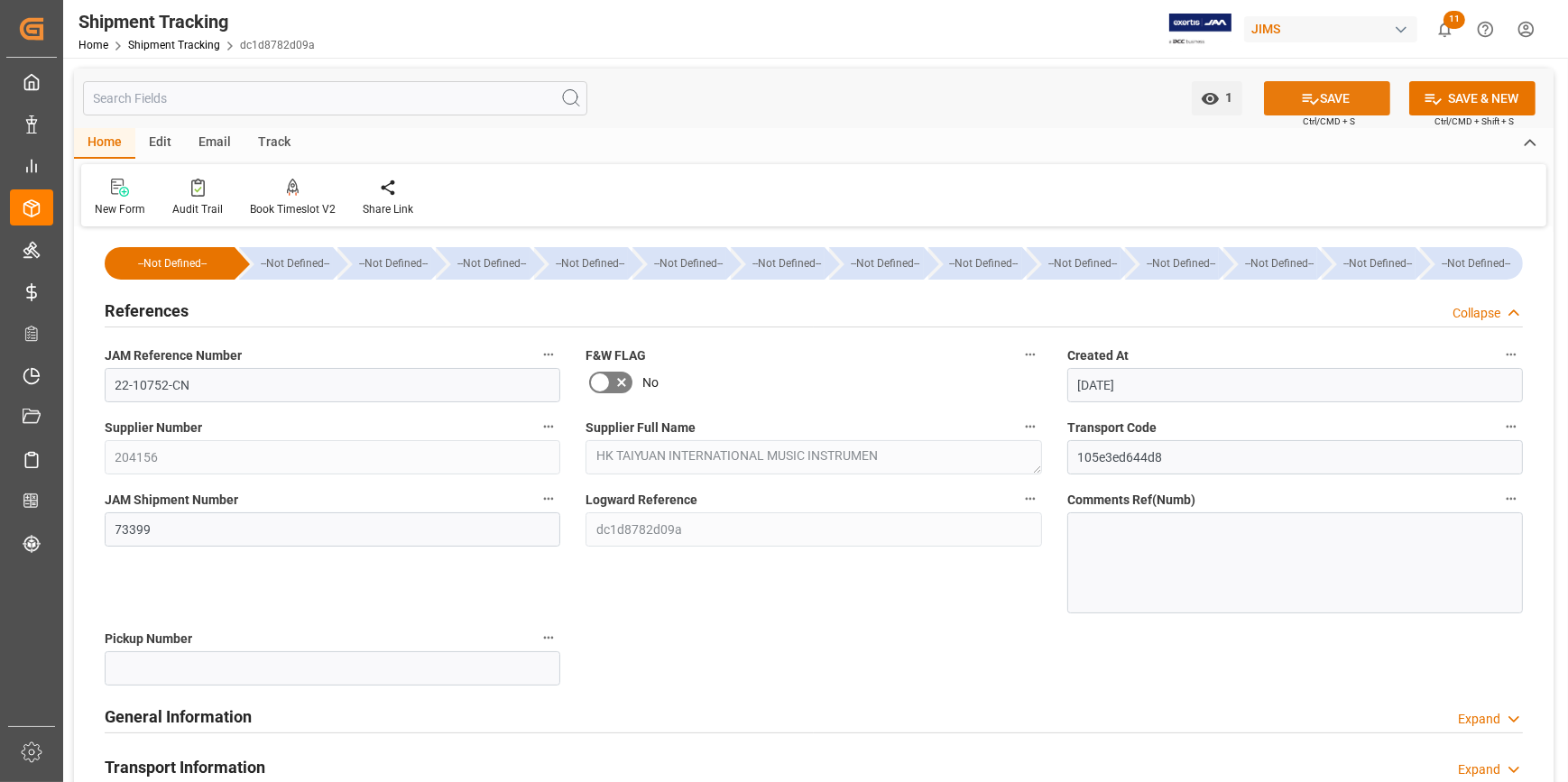
click at [1334, 95] on button "SAVE" at bounding box center [1327, 99] width 127 height 34
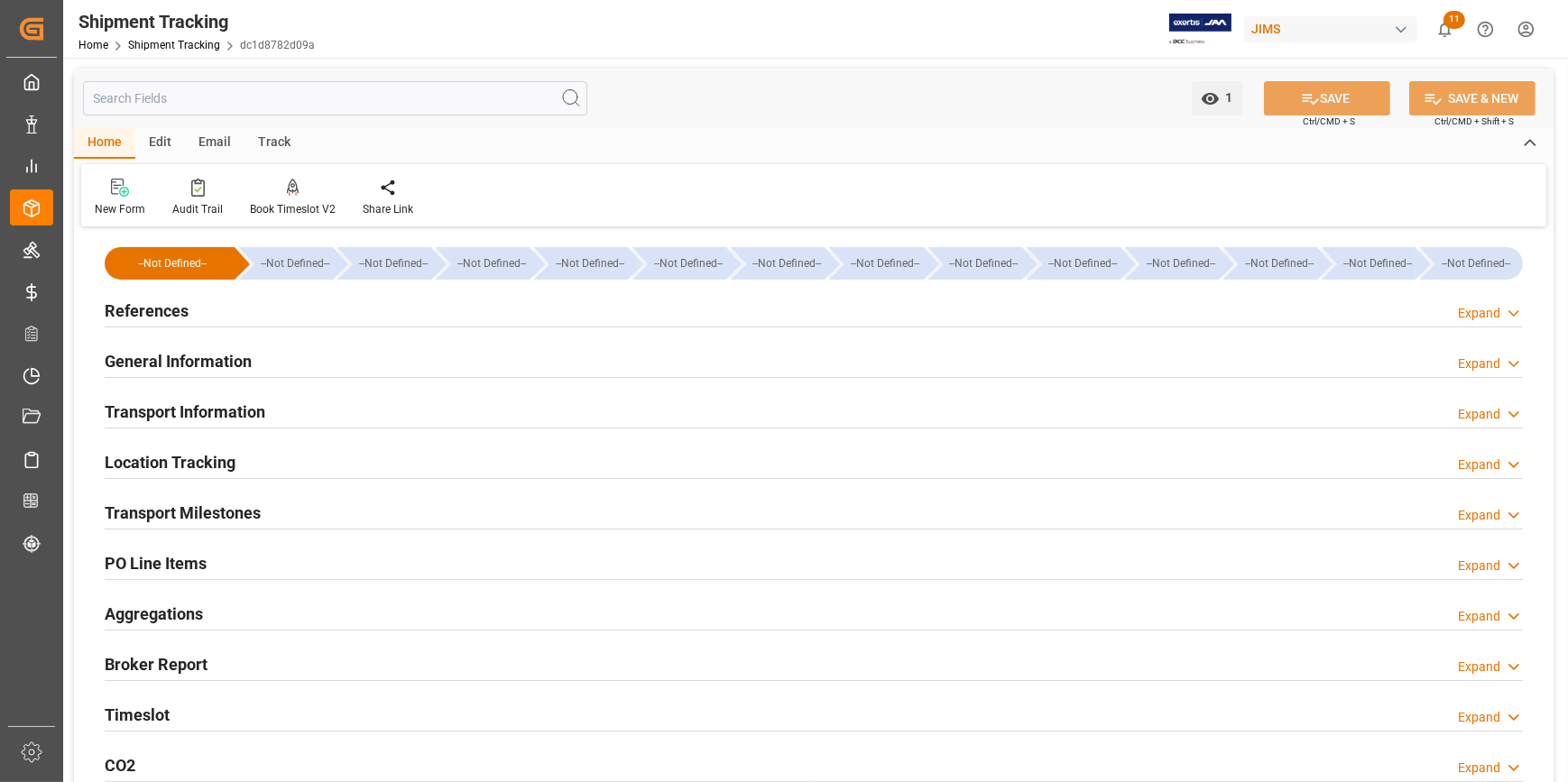
click at [171, 508] on h2 "Transport Milestones" at bounding box center [183, 513] width 156 height 24
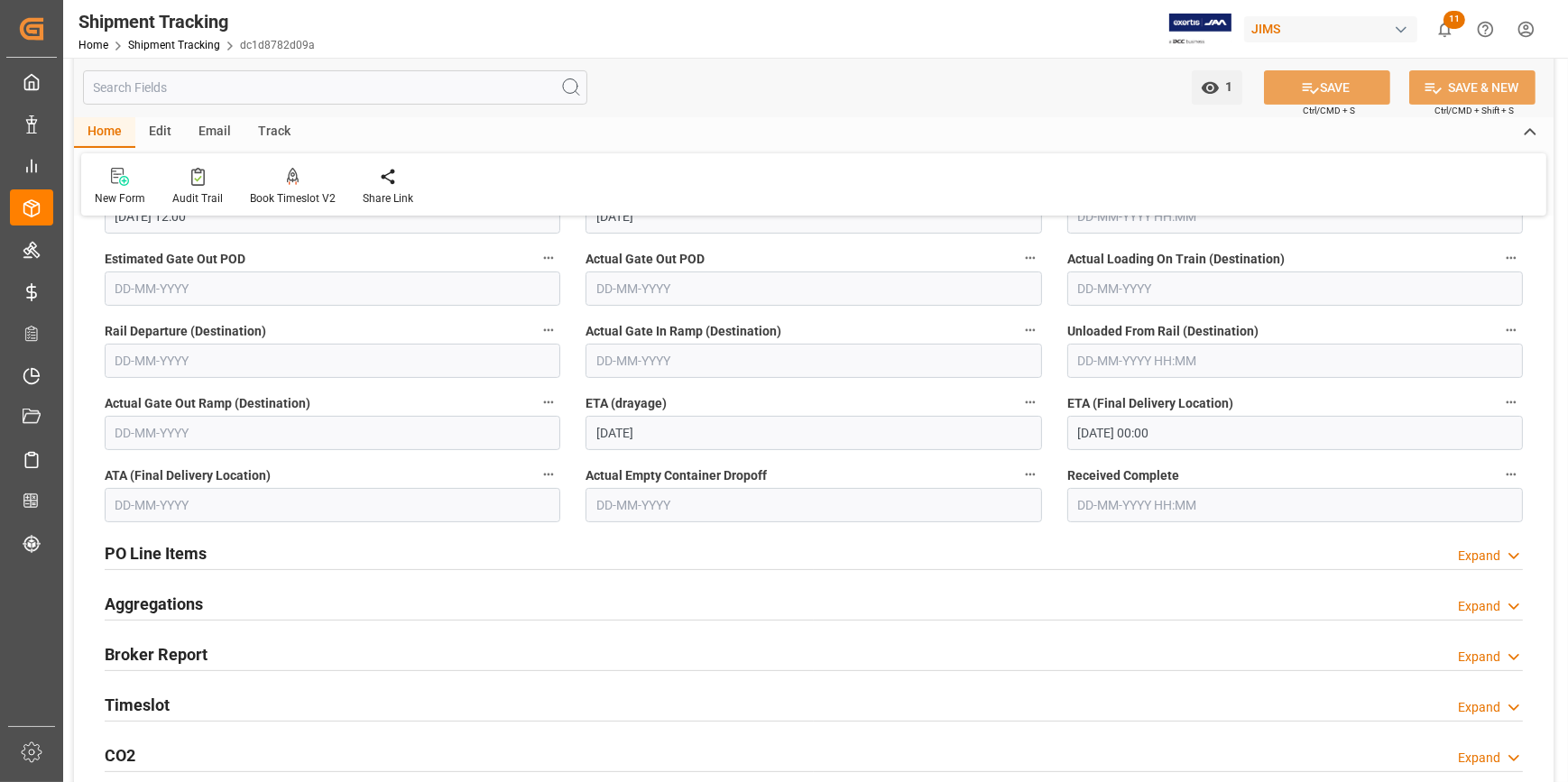
scroll to position [492, 0]
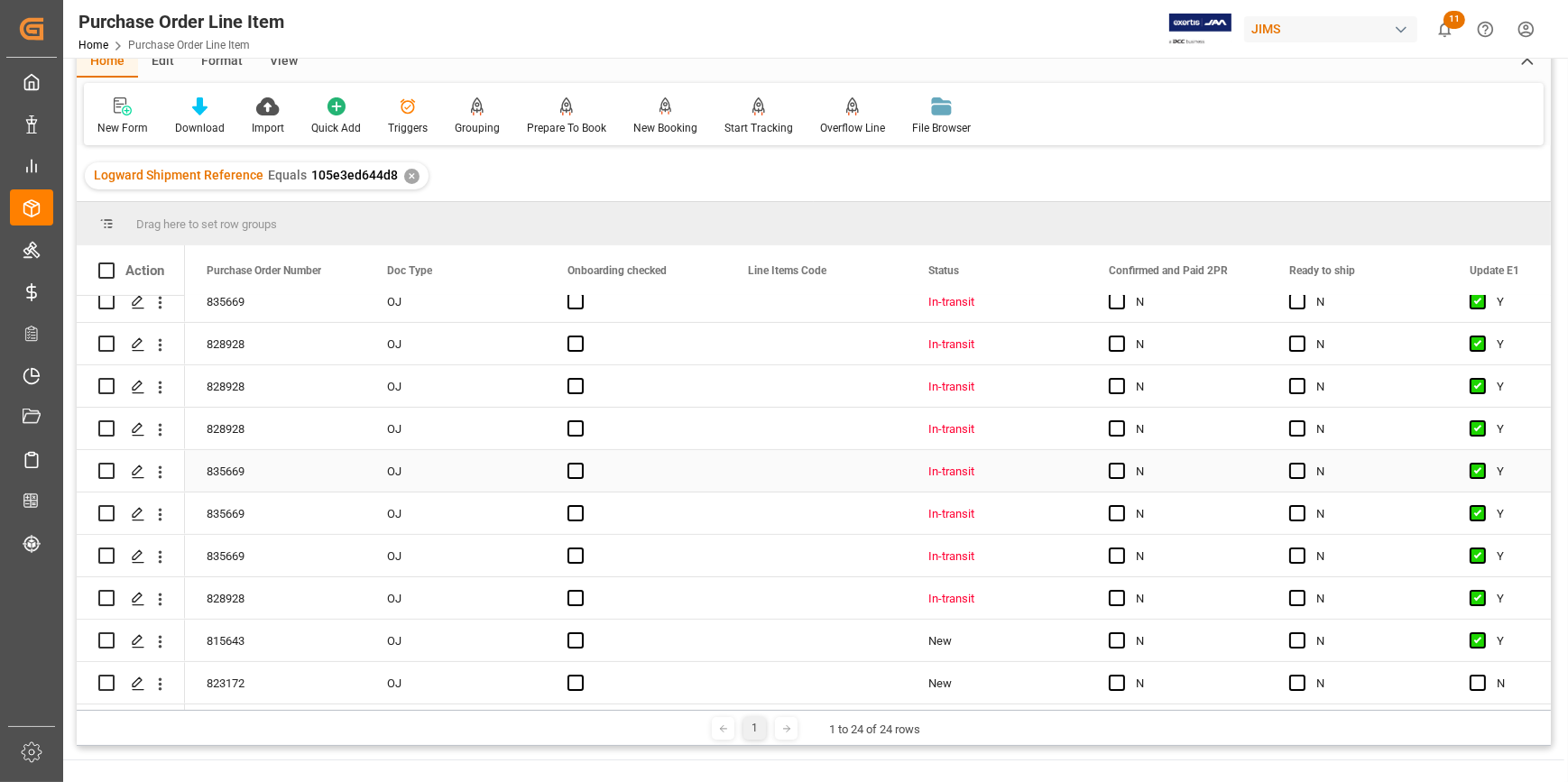
scroll to position [164, 0]
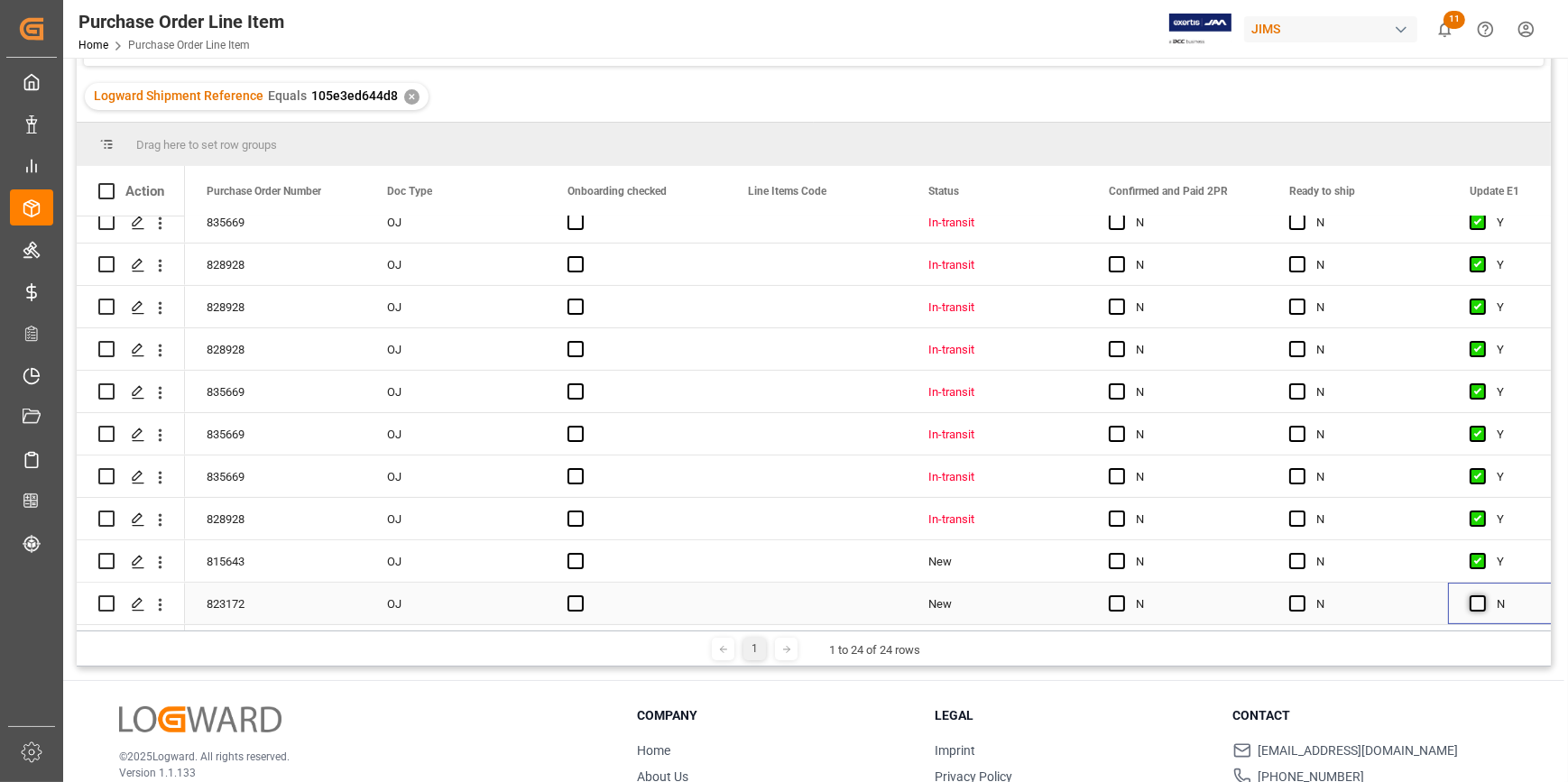
click at [1479, 595] on span "Press SPACE to select this row." at bounding box center [1478, 603] width 16 height 16
click at [1483, 595] on input "Press SPACE to select this row." at bounding box center [1483, 595] width 0 height 0
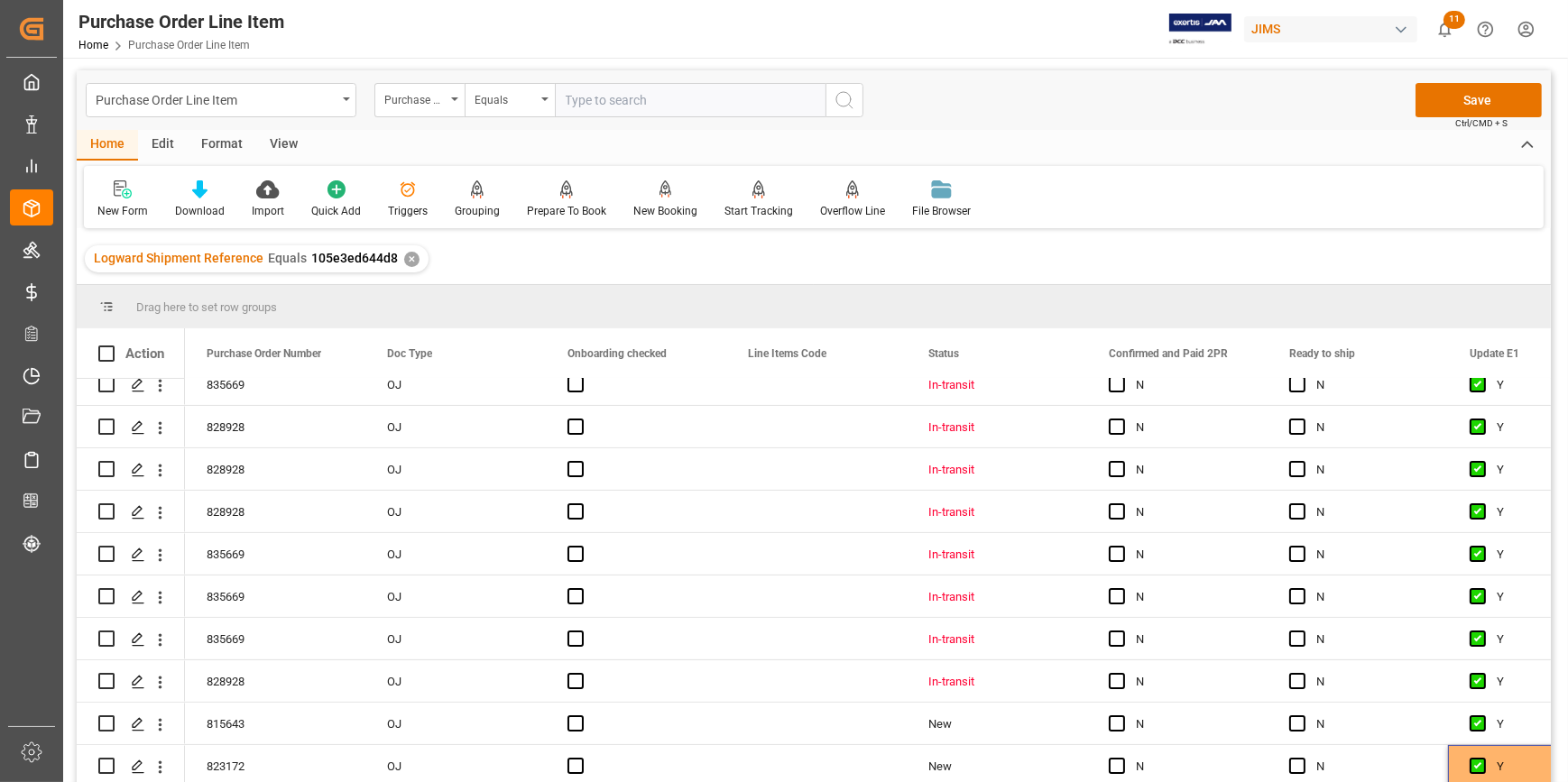
scroll to position [0, 0]
click at [1496, 107] on button "Save" at bounding box center [1478, 101] width 127 height 34
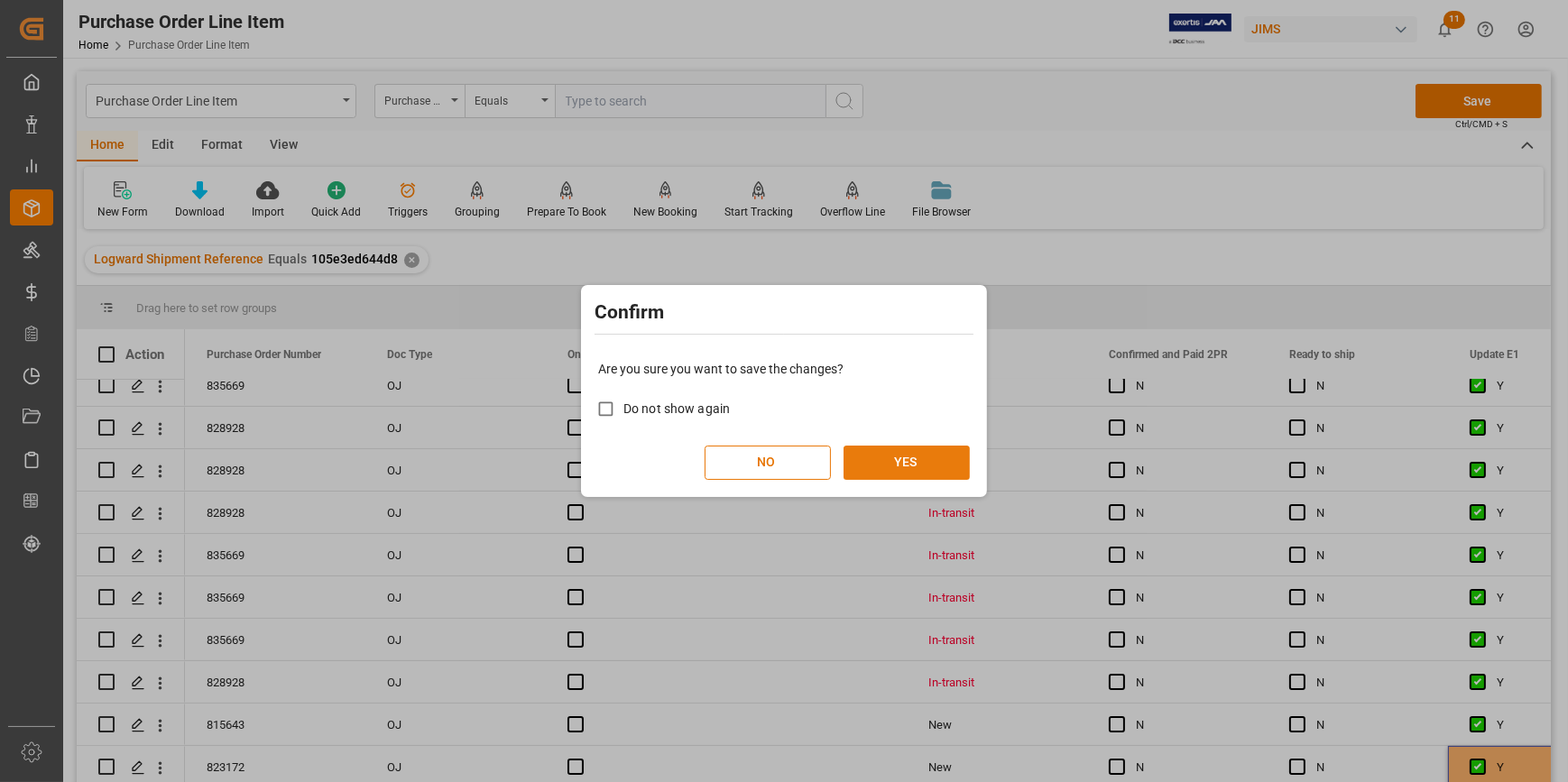
click at [935, 462] on button "YES" at bounding box center [907, 463] width 127 height 34
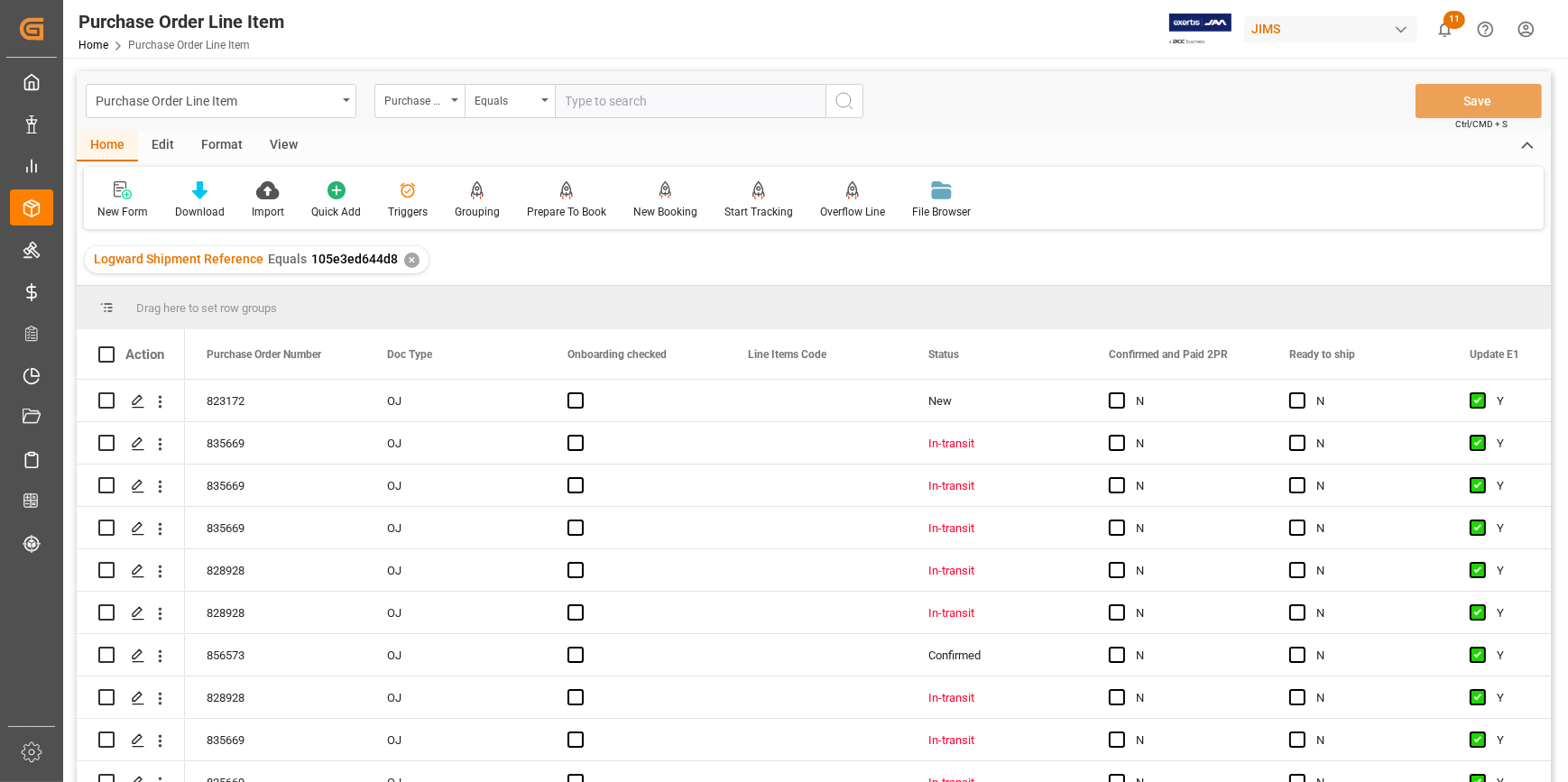
click at [289, 152] on div "View" at bounding box center [283, 146] width 55 height 31
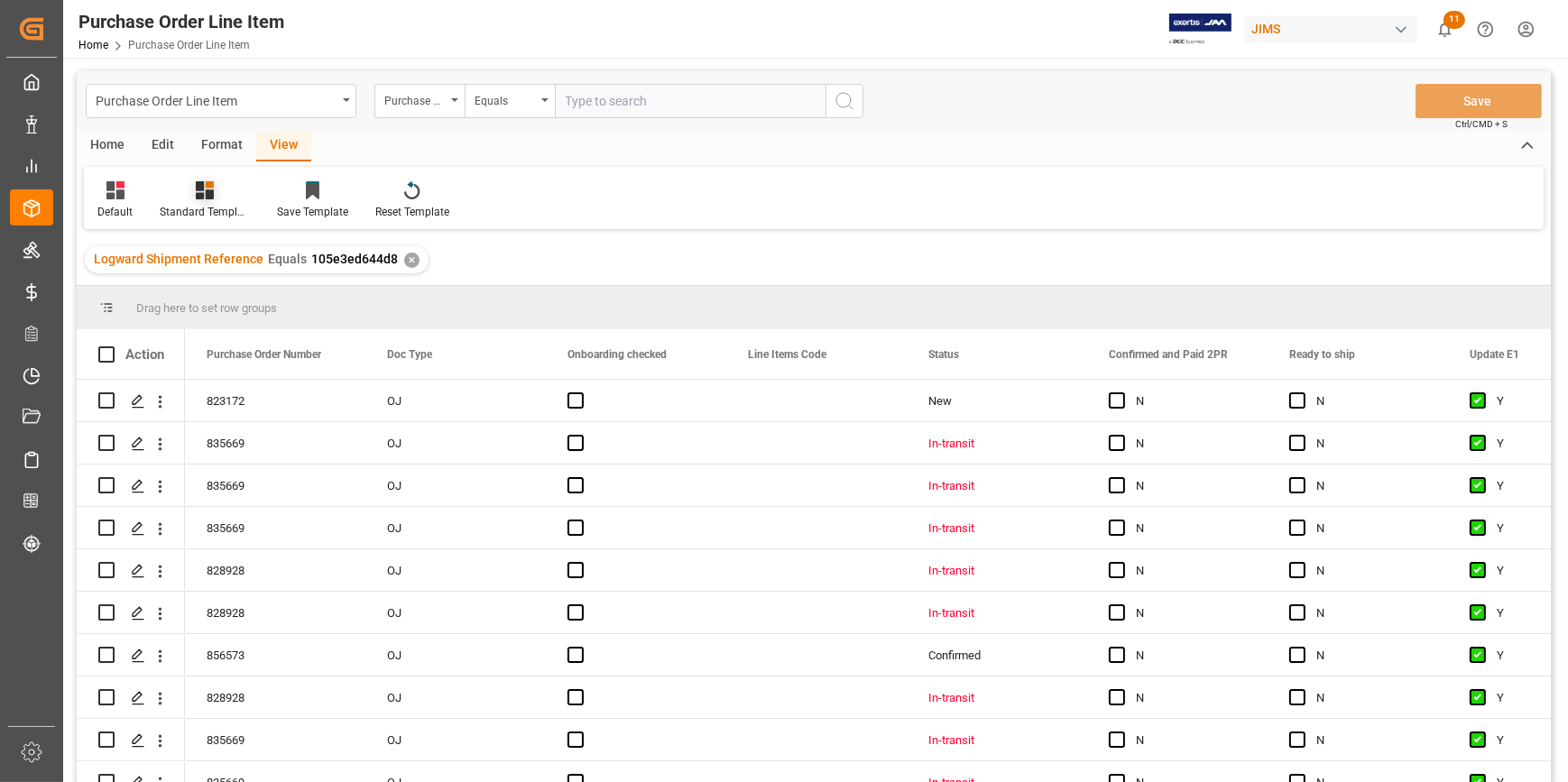
click at [211, 207] on div "Standard Templates" at bounding box center [205, 212] width 90 height 16
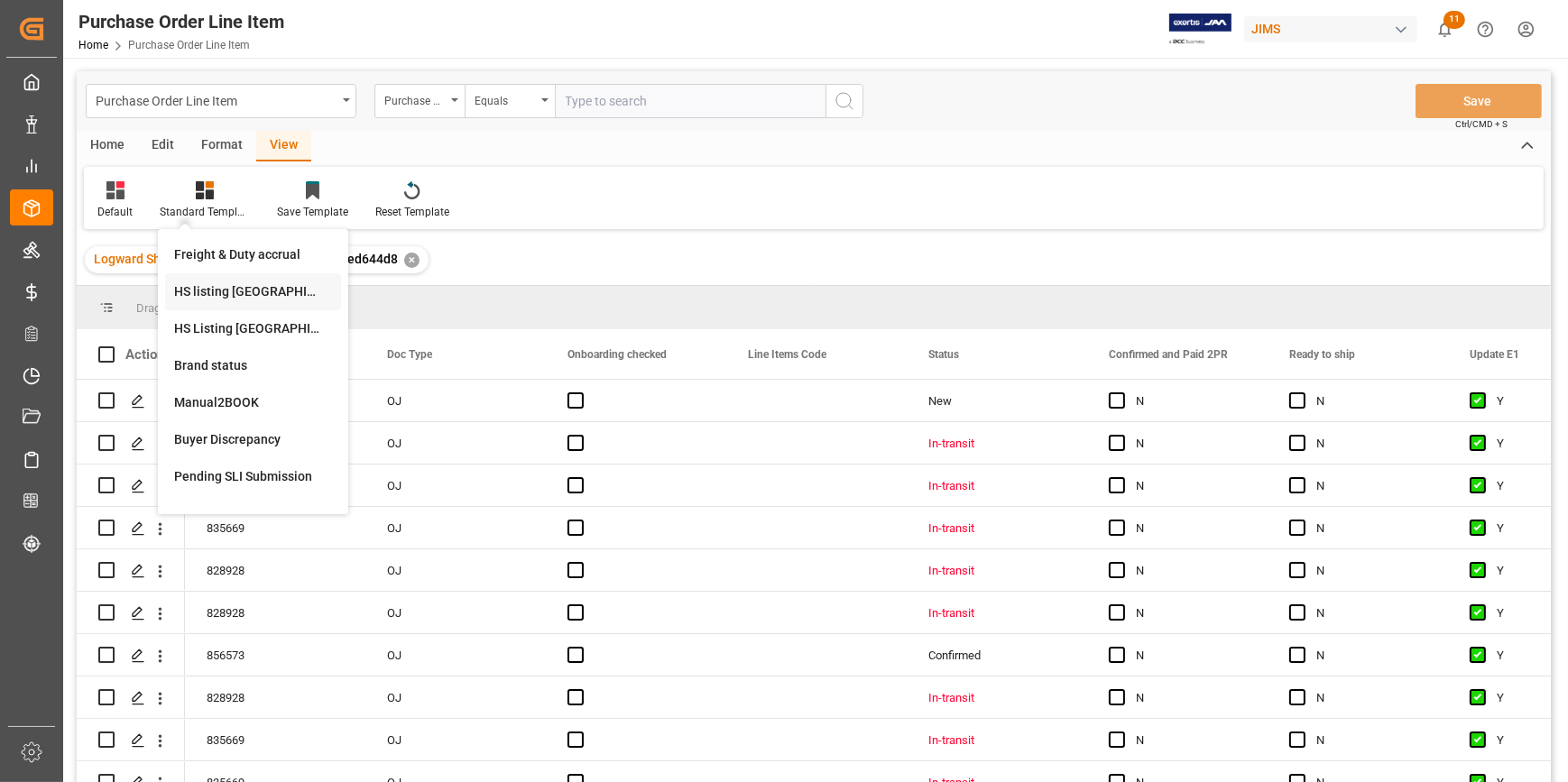
click at [232, 297] on div "HS listing [GEOGRAPHIC_DATA]" at bounding box center [253, 291] width 158 height 19
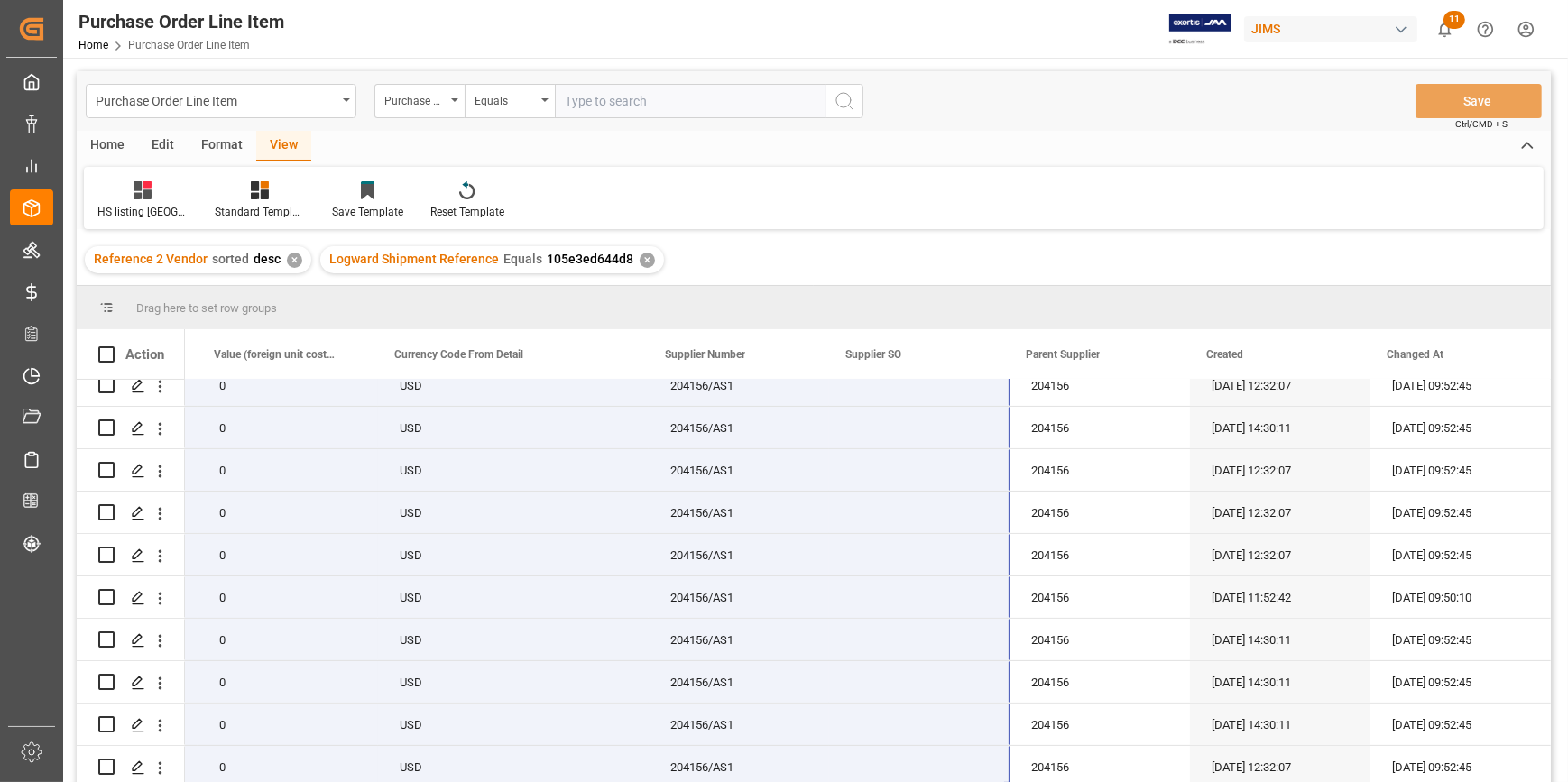
drag, startPoint x: 216, startPoint y: 400, endPoint x: 992, endPoint y: 804, distance: 874.9
click at [992, 781] on html "Created by potrace 1.15, written by [PERSON_NAME] [DATE]-[DATE] Created by potr…" at bounding box center [784, 391] width 1568 height 782
